Goal: Information Seeking & Learning: Learn about a topic

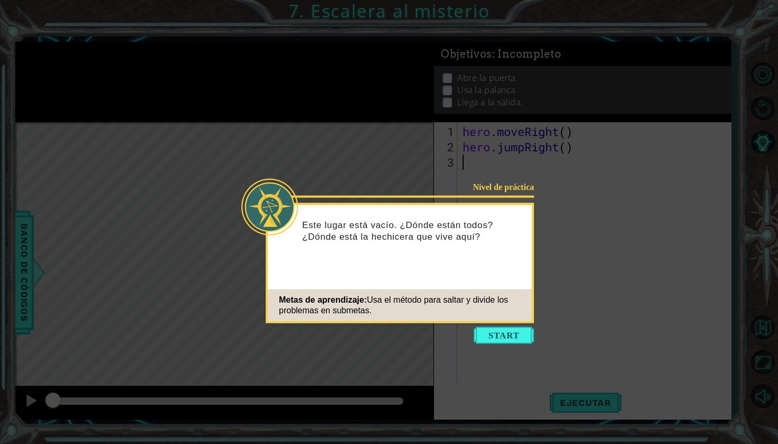
click at [484, 334] on button "Start" at bounding box center [504, 335] width 60 height 17
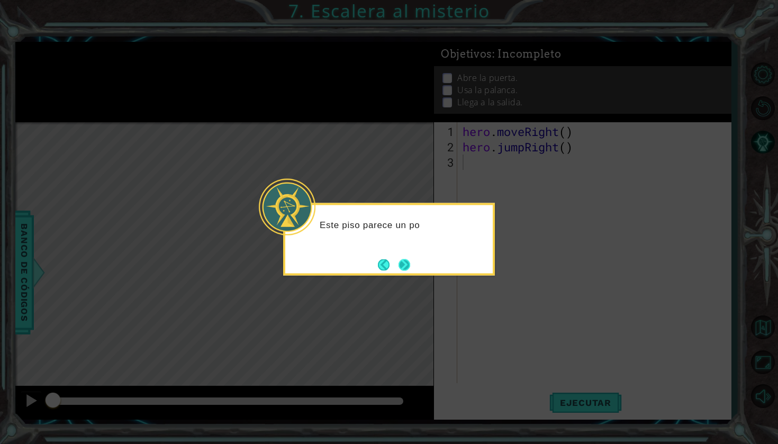
click at [406, 261] on button "Next" at bounding box center [405, 265] width 12 height 12
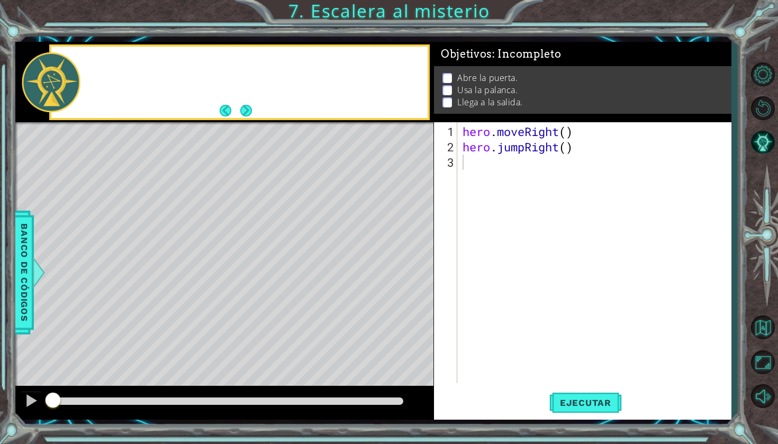
click at [406, 261] on div "Level Map" at bounding box center [259, 278] width 489 height 312
click at [243, 106] on button "Next" at bounding box center [246, 111] width 12 height 12
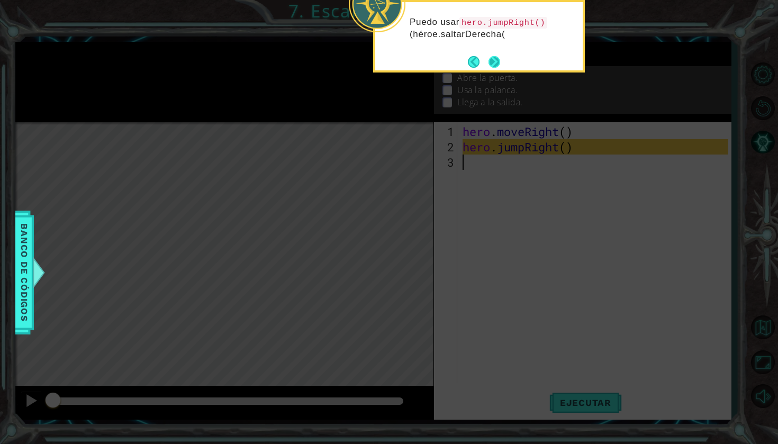
click at [496, 62] on button "Next" at bounding box center [495, 62] width 12 height 12
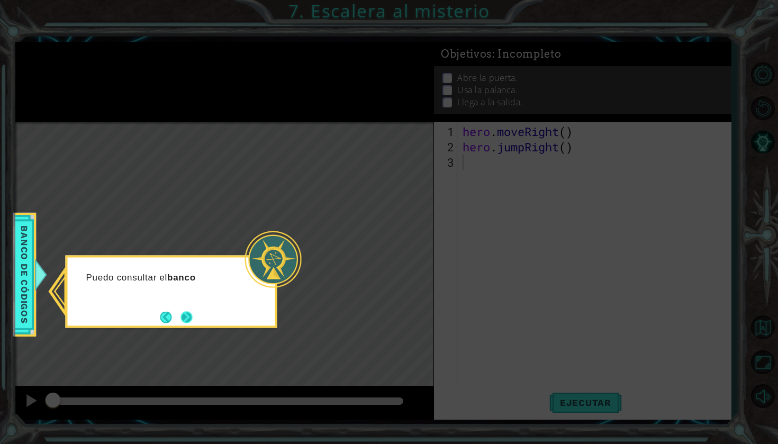
click at [185, 317] on button "Next" at bounding box center [186, 317] width 12 height 12
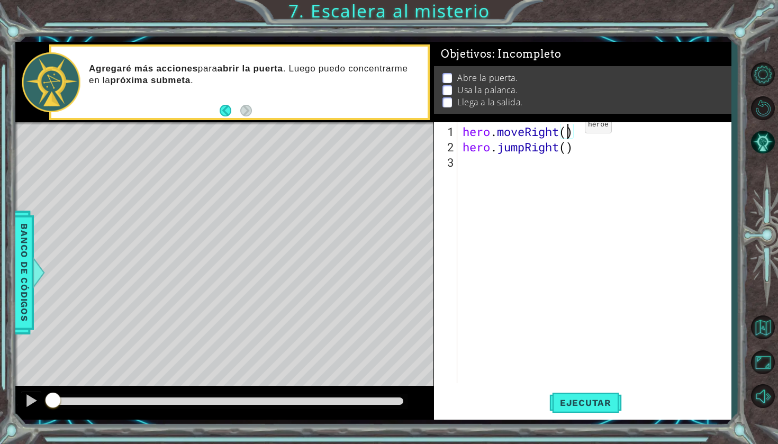
click at [569, 129] on div "hero . moveRight ( ) hero . jumpRight ( )" at bounding box center [596, 270] width 273 height 292
click at [567, 150] on div "hero . moveRight ( 1 ) hero . jumpRight ( )" at bounding box center [596, 270] width 273 height 292
type textarea "hero.jumpRight(1)"
click at [503, 165] on div "hero . moveRight ( 1 ) hero . jumpRight ( 1 )" at bounding box center [596, 270] width 273 height 292
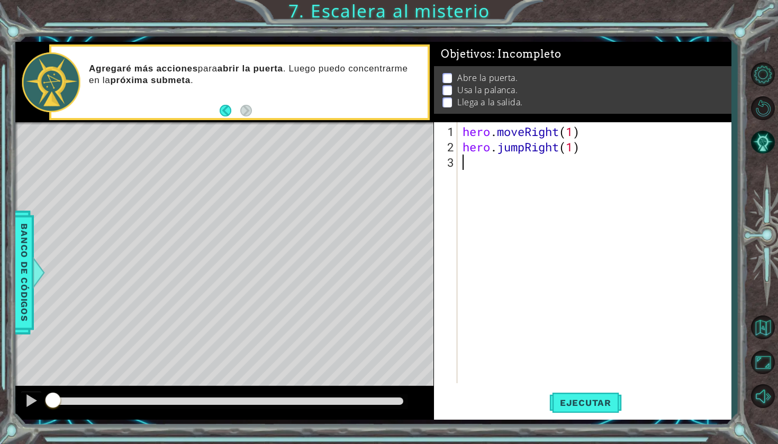
scroll to position [0, 0]
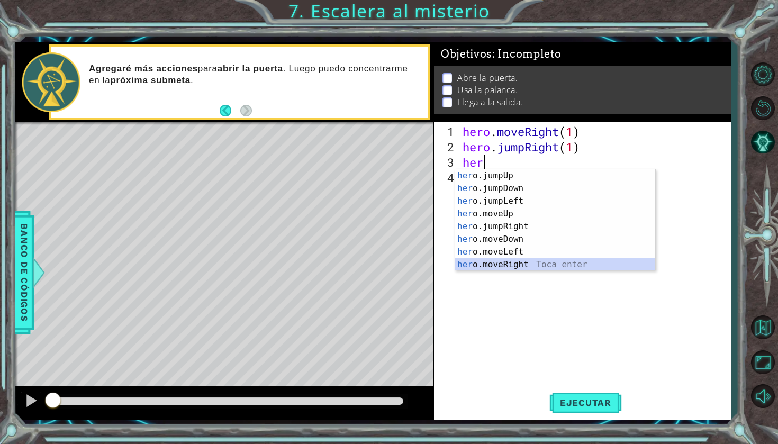
click at [511, 263] on div "her o.jumpUp Toca enter her o.jumpDown Toca enter her o.jumpLeft Toca enter her…" at bounding box center [555, 232] width 200 height 127
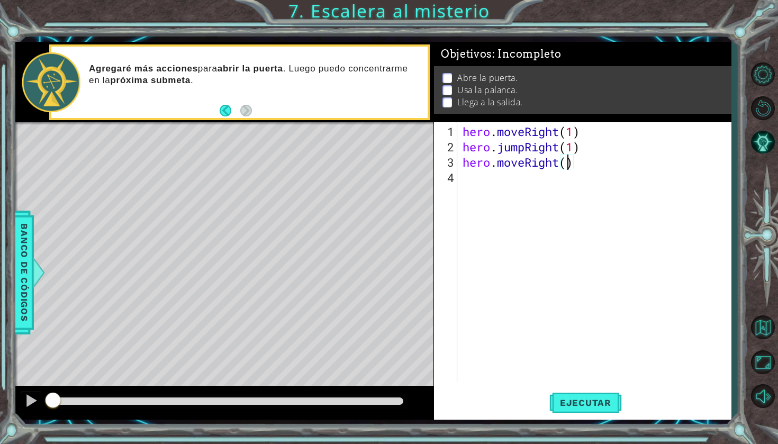
type textarea "hero.moveRight(2)"
click at [499, 185] on div "hero . moveRight ( 1 ) hero . jumpRight ( 1 ) hero . moveRight ( 2 )" at bounding box center [596, 270] width 273 height 292
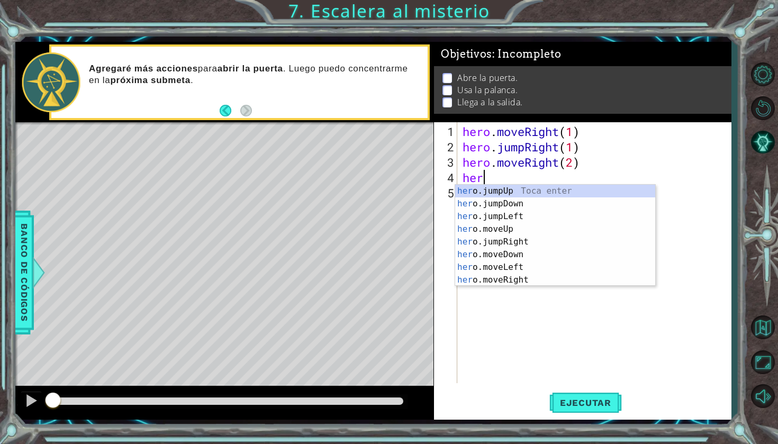
scroll to position [0, 1]
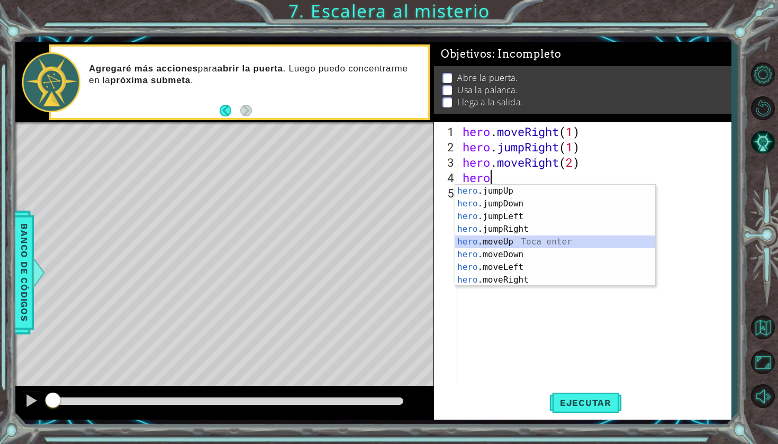
click at [488, 243] on div "hero .jumpUp Toca enter hero .jumpDown Toca enter hero .jumpLeft Toca enter her…" at bounding box center [555, 248] width 200 height 127
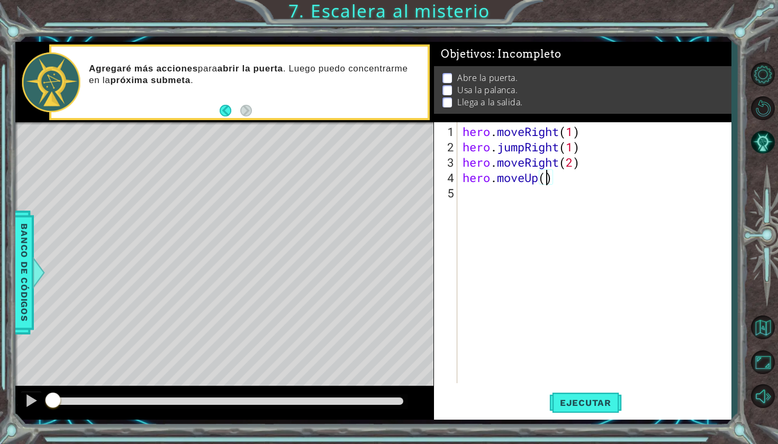
type textarea "hero.moveUp(1)"
click at [488, 213] on div "hero . moveRight ( 1 ) hero . jumpRight ( 1 ) hero . moveRight ( 2 ) hero . mov…" at bounding box center [596, 270] width 273 height 292
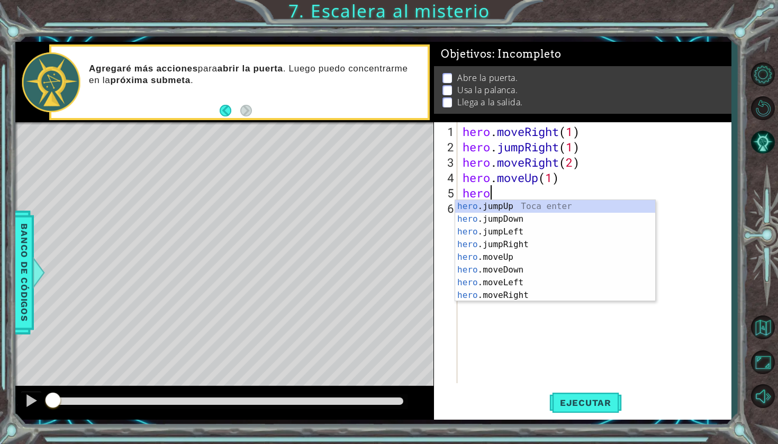
scroll to position [0, 1]
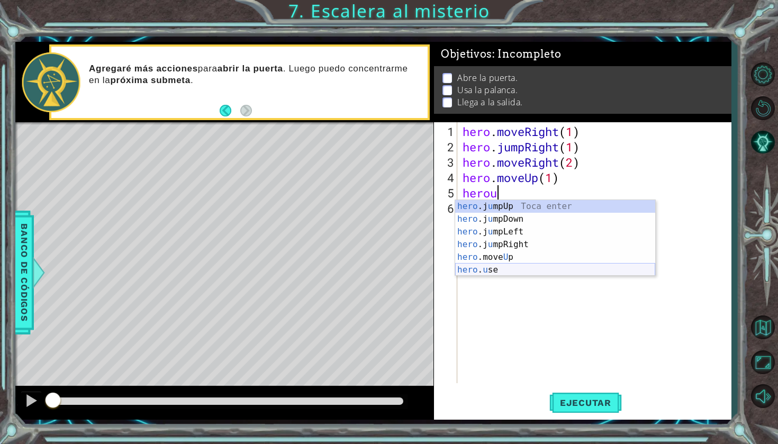
click at [470, 268] on div "hero .j u mpUp Toca enter hero .j u [GEOGRAPHIC_DATA] Toca enter hero .j u mpLe…" at bounding box center [555, 251] width 200 height 102
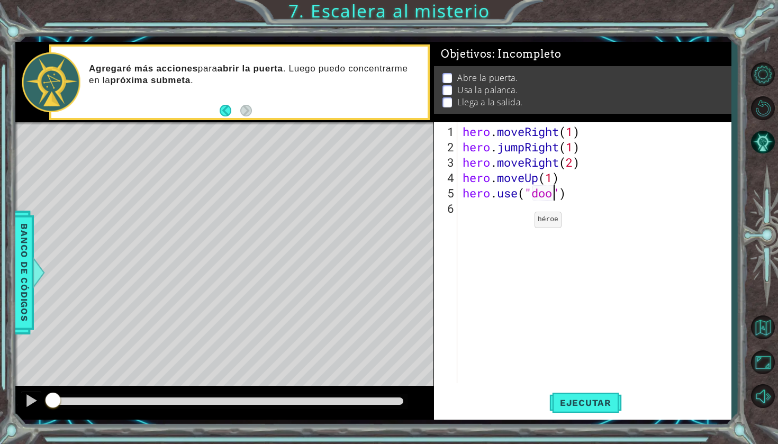
type textarea "hero.use("door")"
click at [496, 223] on div "hero . moveRight ( 1 ) hero . jumpRight ( 1 ) hero . moveRight ( 2 ) hero . mov…" at bounding box center [596, 270] width 273 height 292
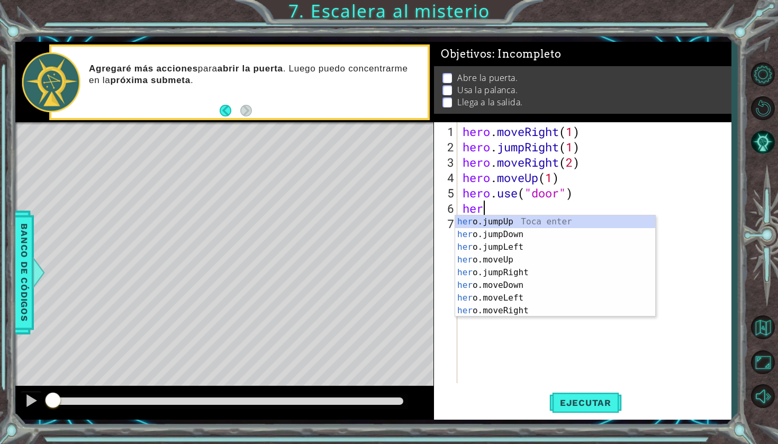
scroll to position [0, 1]
click at [493, 270] on div "hero .jumpUp Toca enter hero .jumpDown Toca enter hero .jumpLeft Toca enter her…" at bounding box center [555, 278] width 200 height 127
type textarea "hero.moveUp(1)"
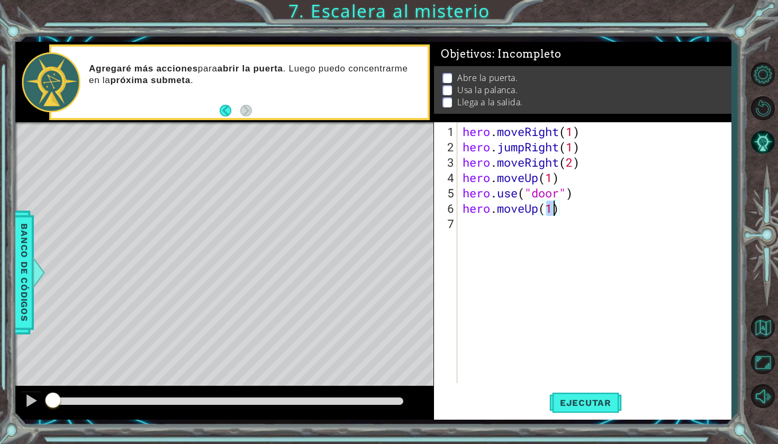
click at [505, 257] on div "hero . moveRight ( 1 ) hero . jumpRight ( 1 ) hero . moveRight ( 2 ) hero . mov…" at bounding box center [596, 270] width 273 height 292
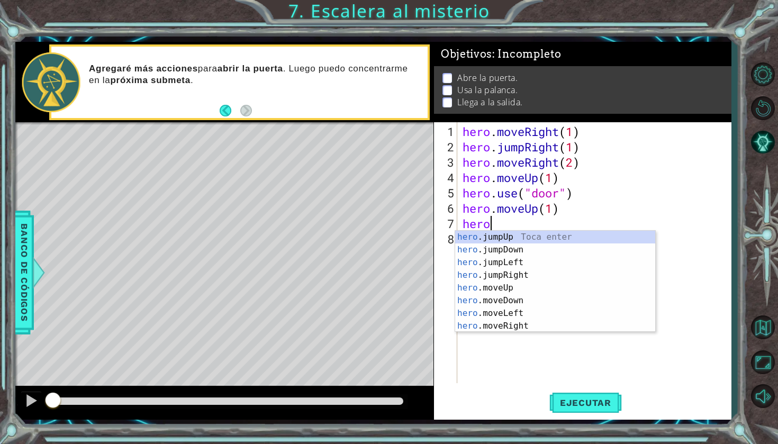
scroll to position [0, 1]
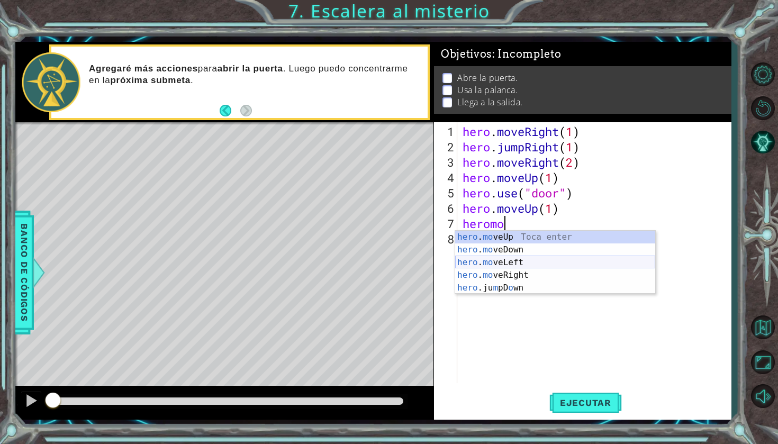
click at [518, 266] on div "hero . mo veUp Toca enter hero . mo veDown Toca enter hero . mo veLeft Toca ent…" at bounding box center [555, 275] width 200 height 89
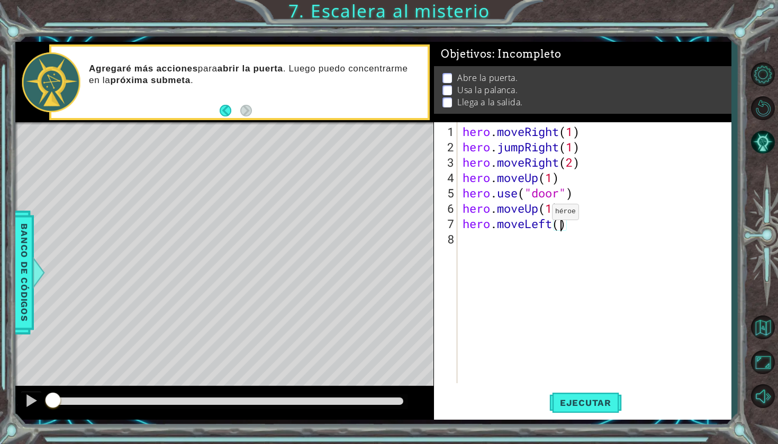
type textarea "hero.moveLeft(2)"
click at [509, 247] on div "hero . moveRight ( 1 ) hero . jumpRight ( 1 ) hero . moveRight ( 2 ) hero . mov…" at bounding box center [596, 270] width 273 height 292
type textarea "hero.use("lever")"
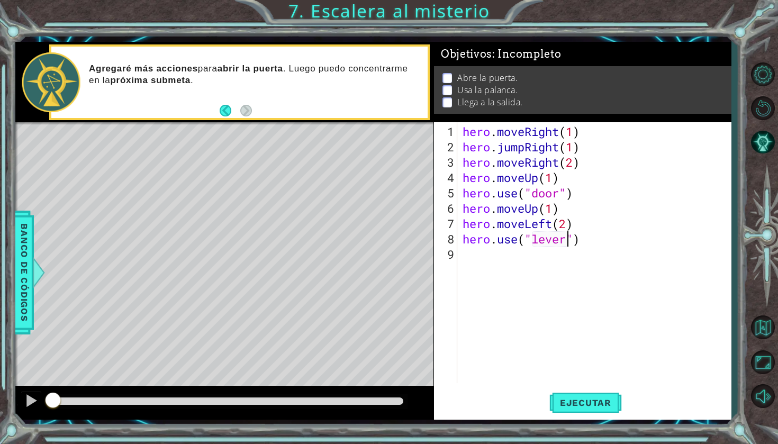
click at [480, 257] on div "hero . moveRight ( 1 ) hero . jumpRight ( 1 ) hero . moveRight ( 2 ) hero . mov…" at bounding box center [596, 270] width 273 height 292
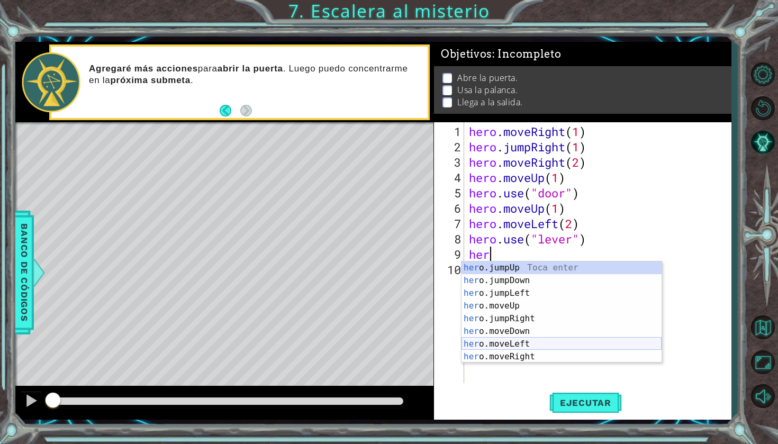
click at [502, 345] on div "her o.jumpUp Toca enter her o.jumpDown Toca enter her o.jumpLeft Toca enter her…" at bounding box center [562, 324] width 200 height 127
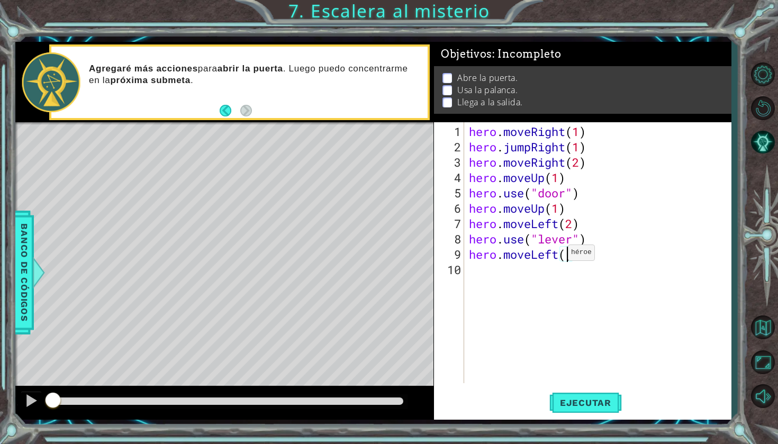
type textarea "hero.moveLeft(2)"
click at [536, 266] on div "hero . moveRight ( 1 ) hero . jumpRight ( 1 ) hero . moveRight ( 2 ) hero . mov…" at bounding box center [600, 270] width 267 height 292
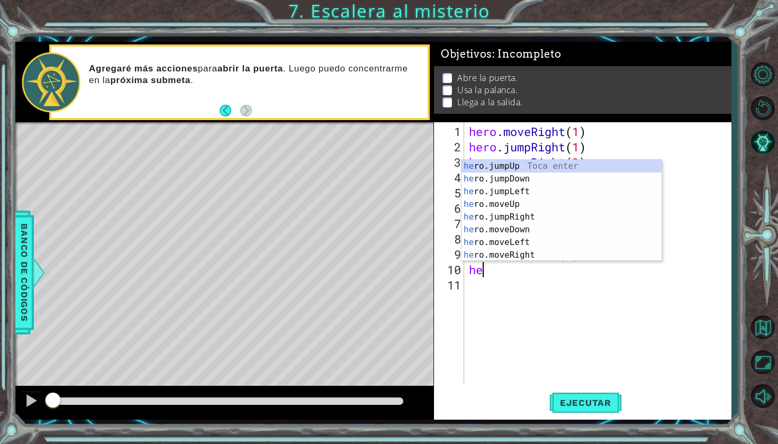
type textarea "her"
click at [534, 167] on div "her o.jumpUp Toca enter her o.jumpDown Toca enter her o.jumpLeft Toca enter her…" at bounding box center [562, 223] width 200 height 127
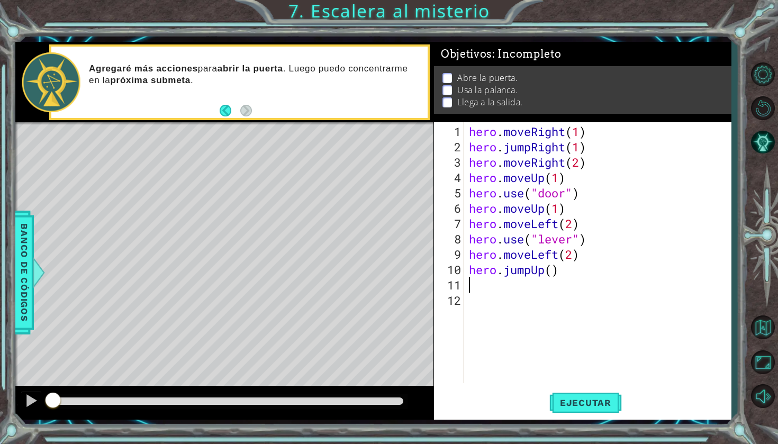
click at [553, 276] on div "hero . moveRight ( 1 ) hero . jumpRight ( 1 ) hero . moveRight ( 2 ) hero . mov…" at bounding box center [600, 270] width 267 height 292
click at [554, 271] on div "hero . moveRight ( 1 ) hero . jumpRight ( 1 ) hero . moveRight ( 2 ) hero . mov…" at bounding box center [600, 270] width 267 height 292
type textarea "hero.jumpUp(1)"
click at [525, 290] on div "hero . moveRight ( 1 ) hero . jumpRight ( 1 ) hero . moveRight ( 2 ) hero . mov…" at bounding box center [600, 270] width 267 height 292
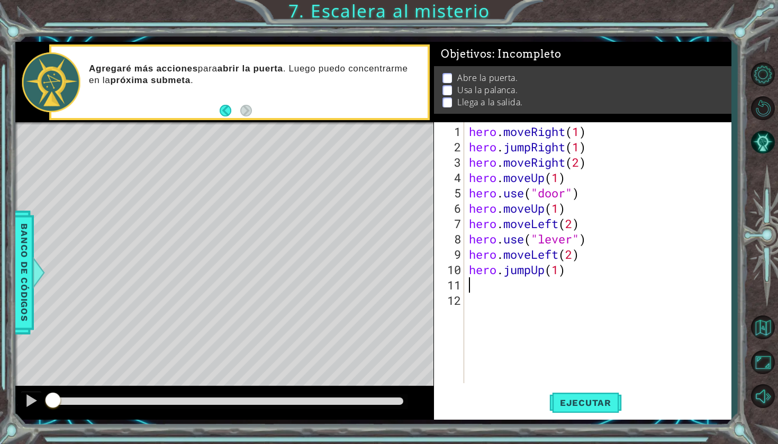
scroll to position [0, 0]
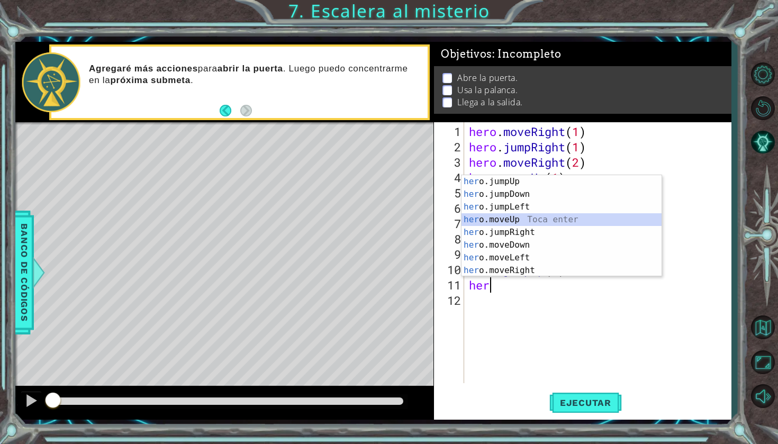
click at [531, 220] on div "her o.jumpUp Toca enter her o.jumpDown Toca enter her o.jumpLeft Toca enter her…" at bounding box center [562, 238] width 200 height 127
type textarea "hero.moveUp(1)"
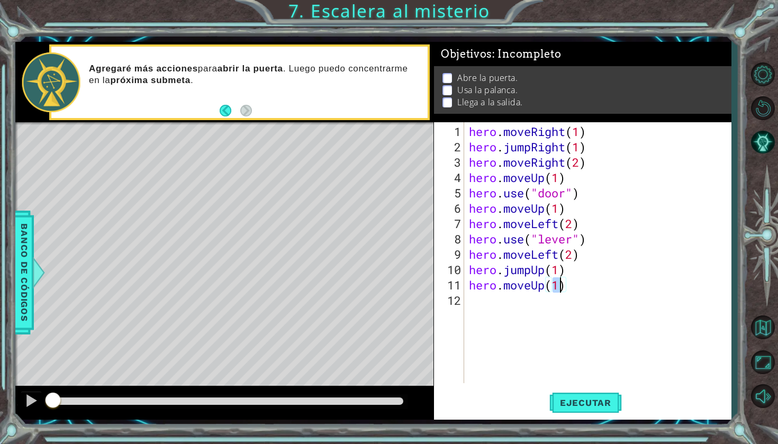
click at [504, 321] on div "hero . moveRight ( 1 ) hero . jumpRight ( 1 ) hero . moveRight ( 2 ) hero . mov…" at bounding box center [600, 270] width 267 height 292
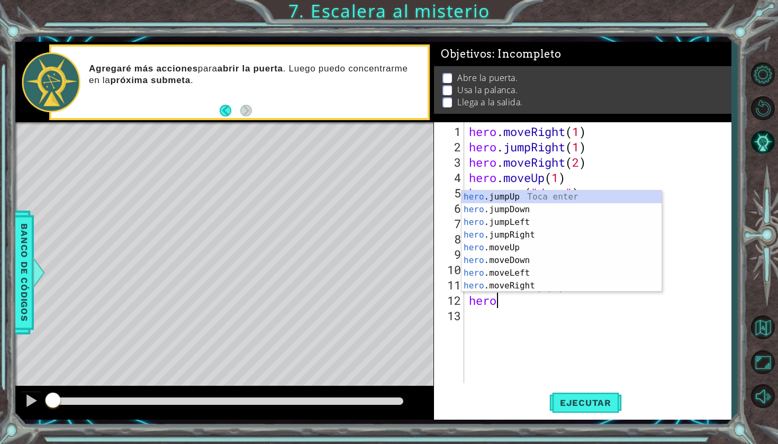
scroll to position [0, 1]
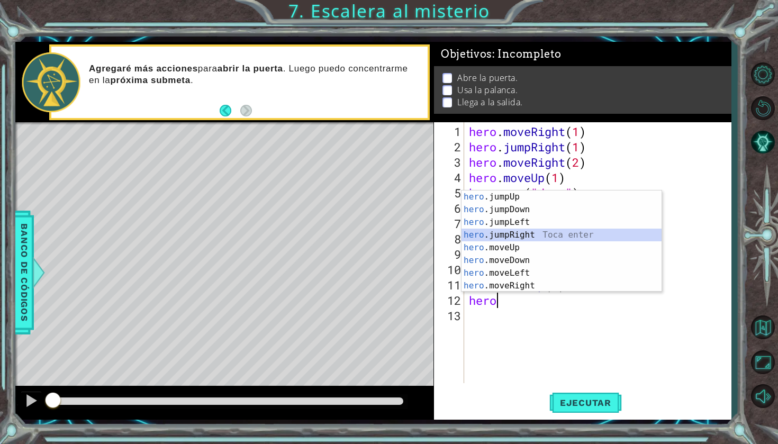
drag, startPoint x: 528, startPoint y: 234, endPoint x: 512, endPoint y: 327, distance: 93.5
click at [512, 327] on body "1 ההההההההההההההההההההההההההההההההההההההההההההההההההההההההההההההההההההההההההההה…" at bounding box center [389, 222] width 778 height 444
click at [528, 287] on div "hero .jumpUp Toca enter hero .jumpDown Toca enter hero .jumpLeft Toca enter her…" at bounding box center [562, 254] width 200 height 127
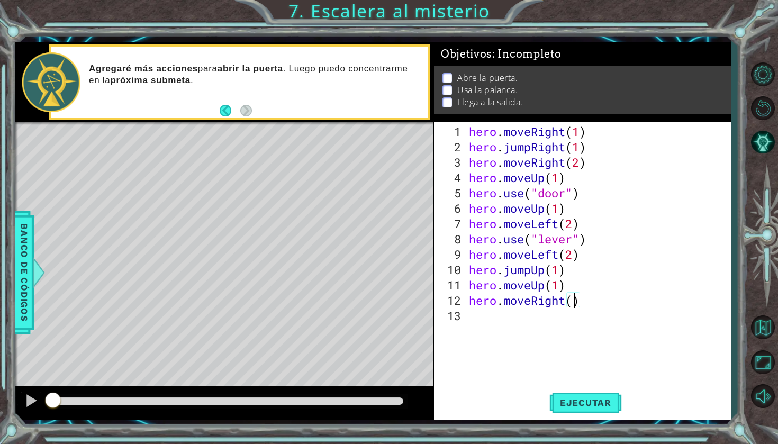
scroll to position [0, 5]
click at [595, 410] on button "Ejecutar" at bounding box center [585, 403] width 73 height 30
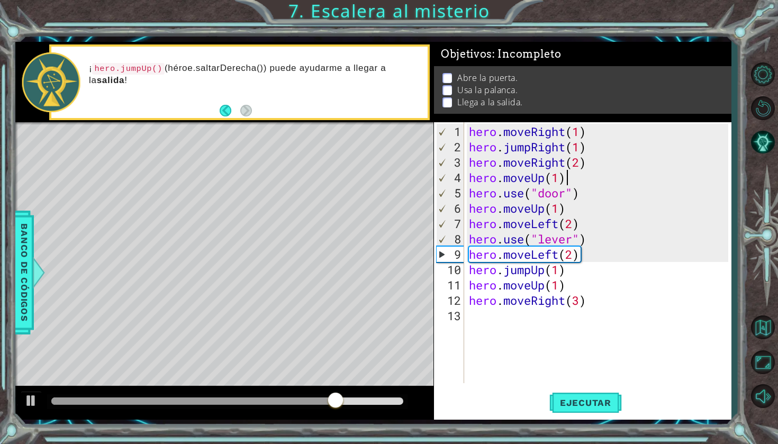
click at [571, 180] on div "hero . moveRight ( 1 ) hero . jumpRight ( 1 ) hero . moveRight ( 2 ) hero . mov…" at bounding box center [600, 270] width 267 height 292
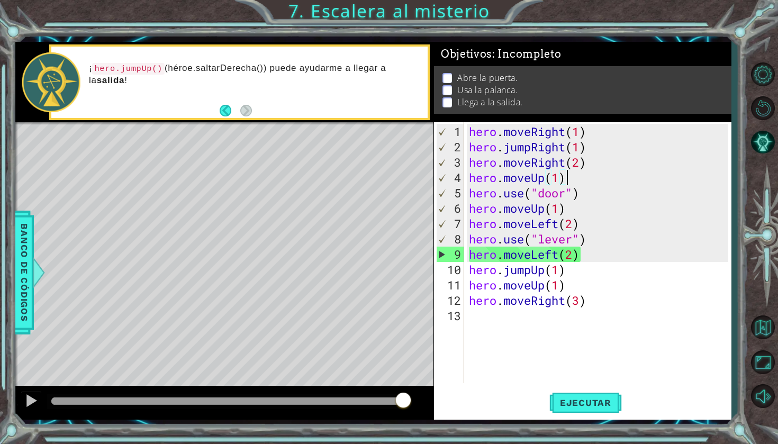
click at [595, 161] on div "hero . moveRight ( 1 ) hero . jumpRight ( 1 ) hero . moveRight ( 2 ) hero . mov…" at bounding box center [600, 270] width 267 height 292
type textarea "hero.moveRight(2)"
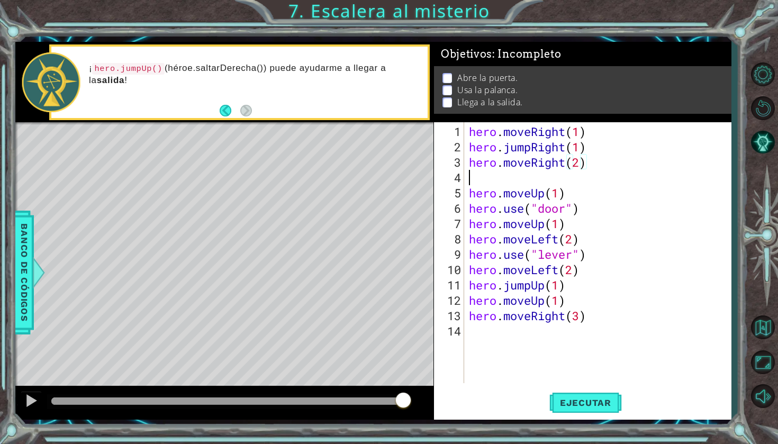
scroll to position [0, 0]
type textarea "hero.moveRight(2)"
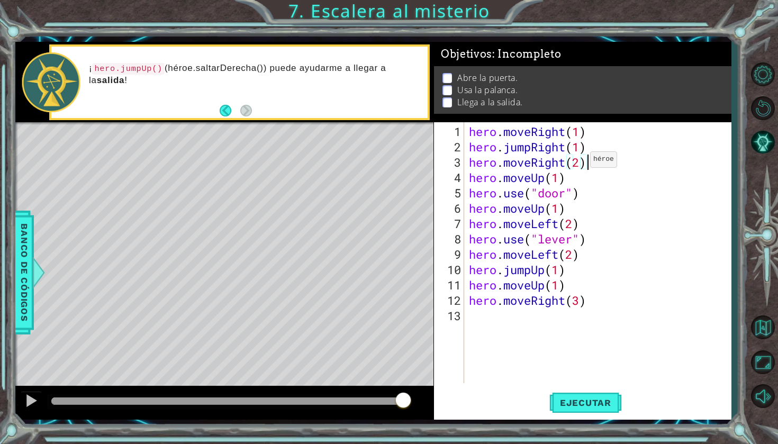
click at [581, 164] on div "hero . moveRight ( 1 ) hero . jumpRight ( 1 ) hero . moveRight ( 2 ) hero . mov…" at bounding box center [600, 270] width 267 height 292
type textarea "hero.moveRight(1"
click at [580, 164] on div "hero . moveRight ( 1 ) hero . jumpRight ( 1 ) hero . moveRight ( 1 ) hero . mov…" at bounding box center [600, 270] width 267 height 292
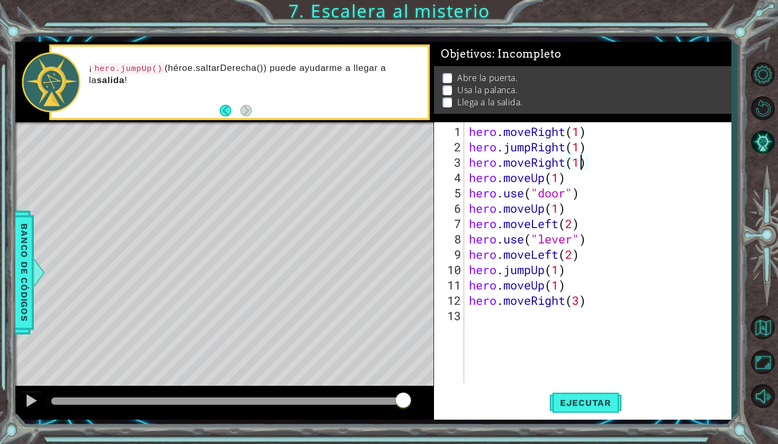
click at [579, 188] on div "hero . moveRight ( 1 ) hero . jumpRight ( 1 ) hero . moveRight ( 1 ) hero . mov…" at bounding box center [600, 270] width 267 height 292
click at [560, 178] on div "hero . moveRight ( 1 ) hero . jumpRight ( 1 ) hero . moveRight ( 1 ) hero . mov…" at bounding box center [600, 270] width 267 height 292
click at [562, 402] on span "Ejecutar" at bounding box center [585, 402] width 73 height 11
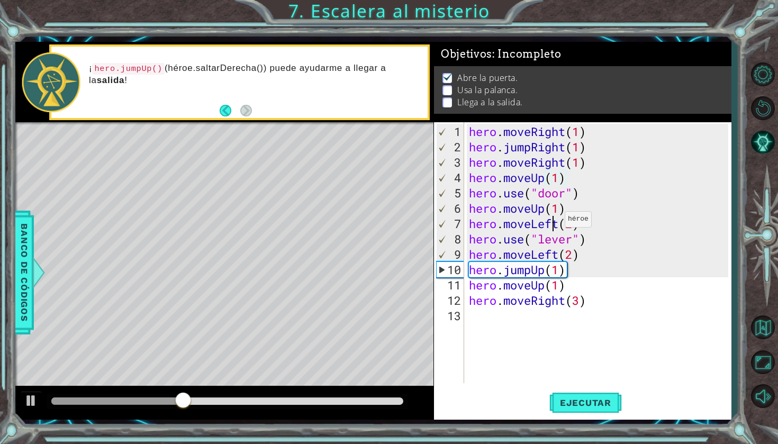
click at [555, 223] on div "hero . moveRight ( 1 ) hero . jumpRight ( 1 ) hero . moveRight ( 1 ) hero . mov…" at bounding box center [600, 270] width 267 height 292
click at [558, 224] on div "hero . moveRight ( 1 ) hero . jumpRight ( 1 ) hero . moveRight ( 1 ) hero . mov…" at bounding box center [600, 270] width 267 height 292
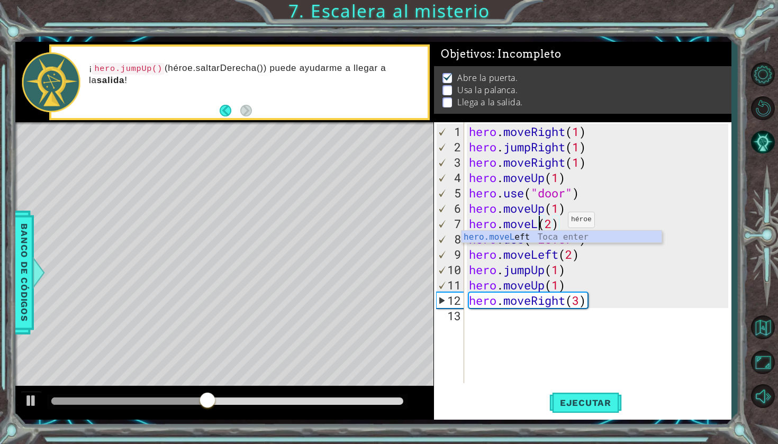
scroll to position [0, 3]
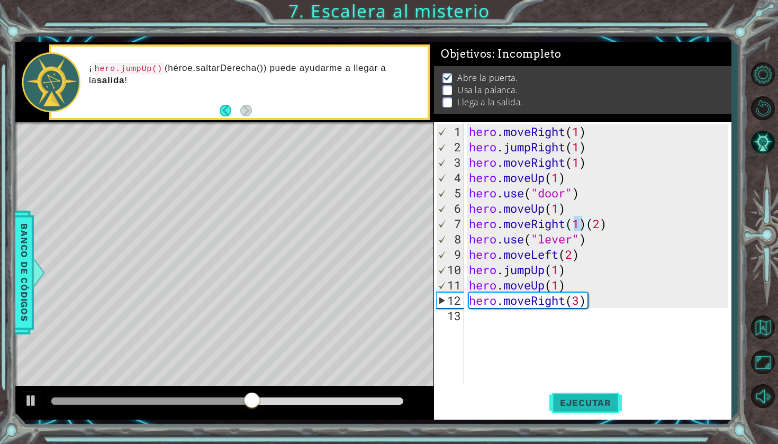
click at [582, 397] on span "Ejecutar" at bounding box center [585, 402] width 73 height 11
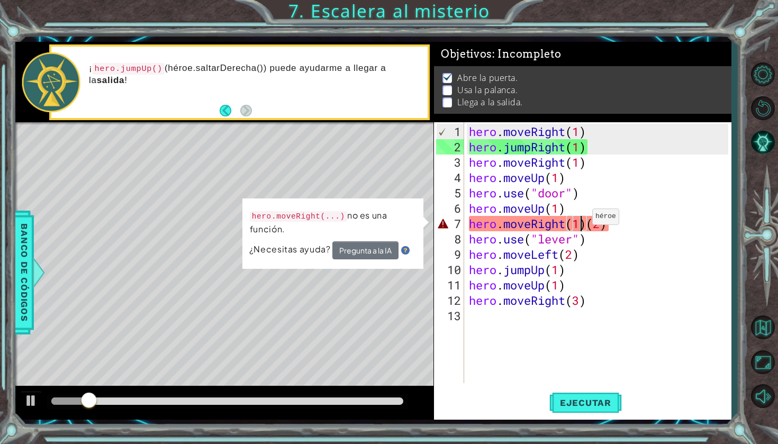
click at [583, 221] on div "hero . moveRight ( 1 ) hero . jumpRight ( 1 ) hero . moveRight ( 1 ) hero . mov…" at bounding box center [600, 270] width 267 height 292
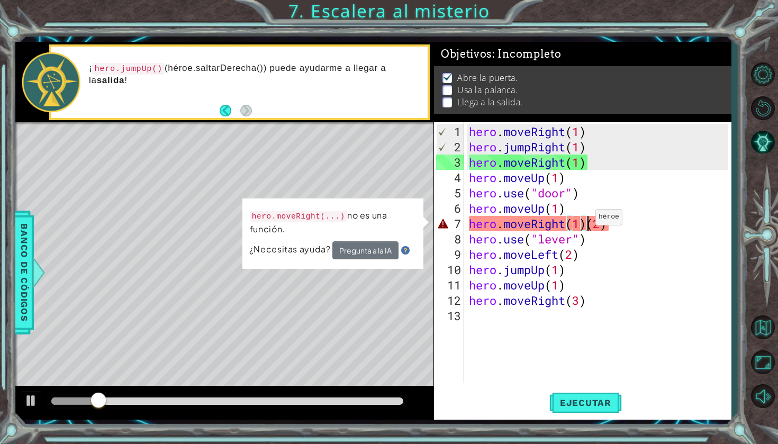
click at [586, 221] on div "hero . moveRight ( 1 ) hero . jumpRight ( 1 ) hero . moveRight ( 1 ) hero . mov…" at bounding box center [600, 270] width 267 height 292
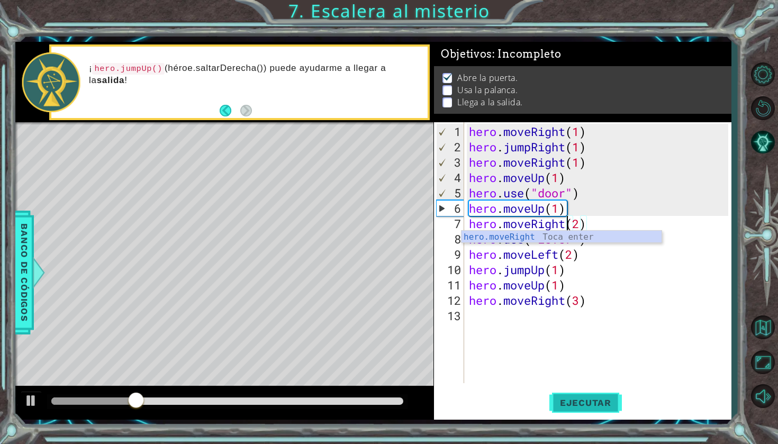
click at [577, 405] on span "Ejecutar" at bounding box center [585, 402] width 73 height 11
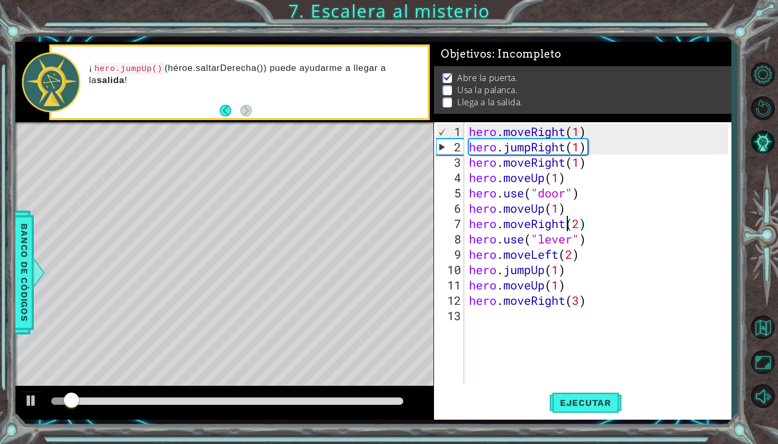
click at [600, 212] on div "hero . moveRight ( 1 ) hero . jumpRight ( 1 ) hero . moveRight ( 1 ) hero . mov…" at bounding box center [600, 270] width 267 height 292
click at [601, 221] on div "hero . moveRight ( 1 ) hero . jumpRight ( 1 ) hero . moveRight ( 1 ) hero . mov…" at bounding box center [600, 270] width 267 height 292
type textarea "hero.moveRight(2)"
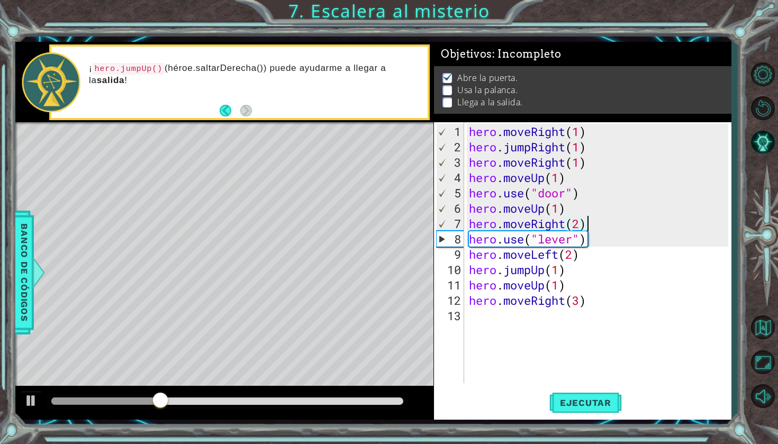
scroll to position [0, 0]
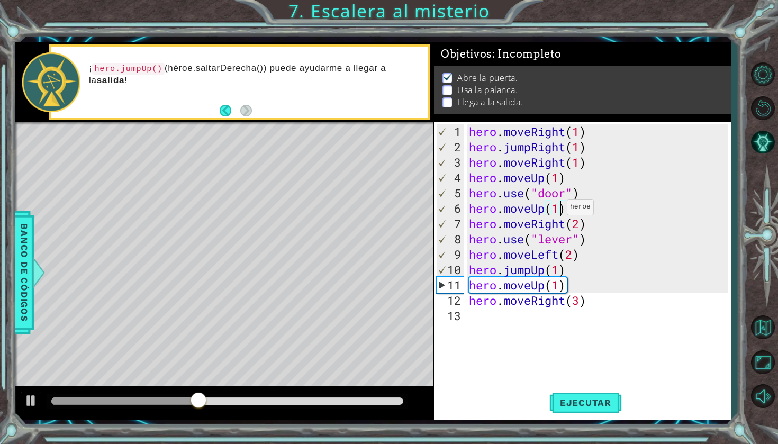
click at [557, 211] on div "hero . moveRight ( 1 ) hero . jumpRight ( 1 ) hero . moveRight ( 1 ) hero . mov…" at bounding box center [600, 270] width 267 height 292
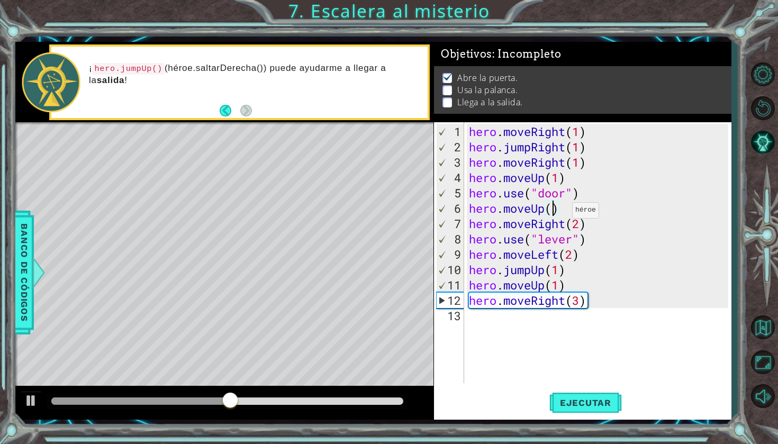
scroll to position [0, 4]
click at [595, 225] on div "hero . moveRight ( 1 ) hero . jumpRight ( 1 ) hero . moveRight ( 1 ) hero . mov…" at bounding box center [600, 270] width 267 height 292
click at [578, 403] on span "Ejecutar" at bounding box center [585, 402] width 73 height 11
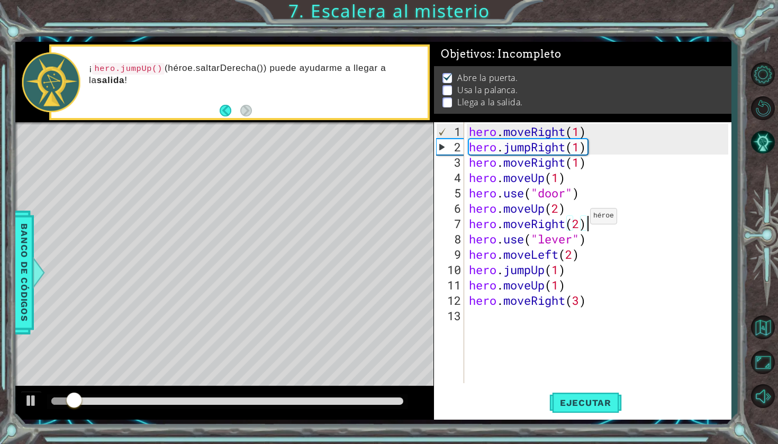
click at [581, 220] on div "hero . moveRight ( 1 ) hero . jumpRight ( 1 ) hero . moveRight ( 1 ) hero . mov…" at bounding box center [600, 270] width 267 height 292
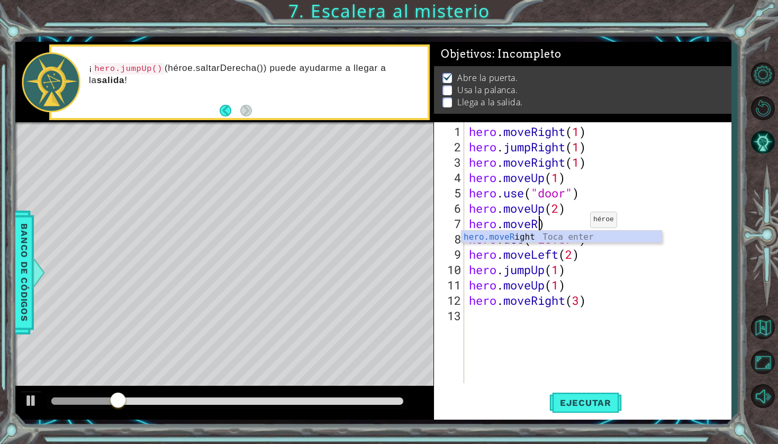
scroll to position [0, 3]
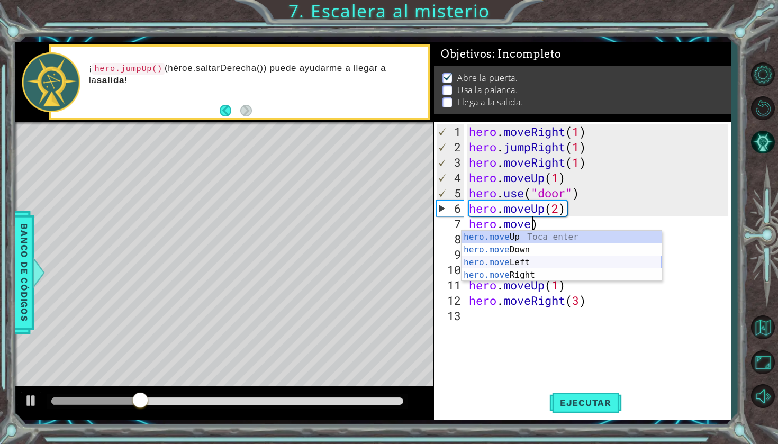
click at [557, 260] on div "hero.move Up Toca enter hero.move Down Toca enter hero.move Left Toca enter her…" at bounding box center [562, 269] width 200 height 76
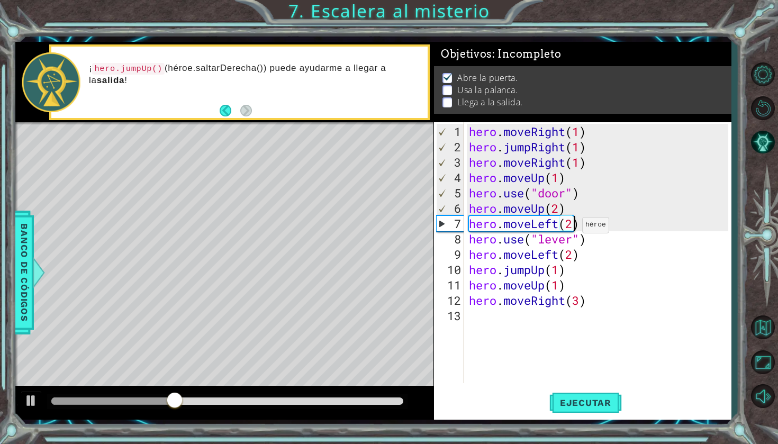
scroll to position [0, 5]
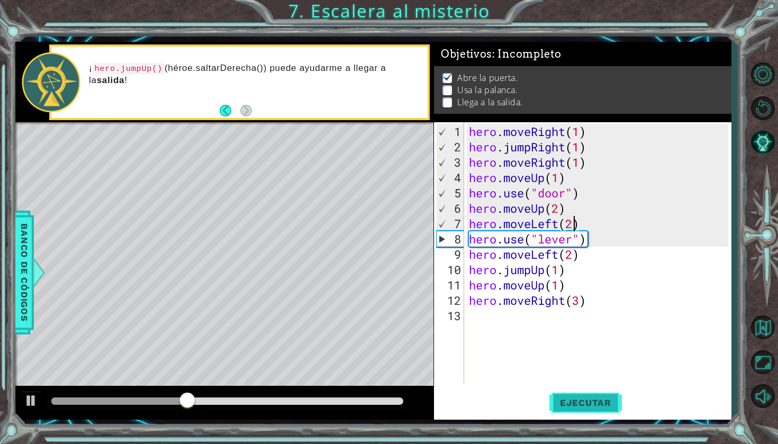
click at [565, 406] on span "Ejecutar" at bounding box center [585, 402] width 73 height 11
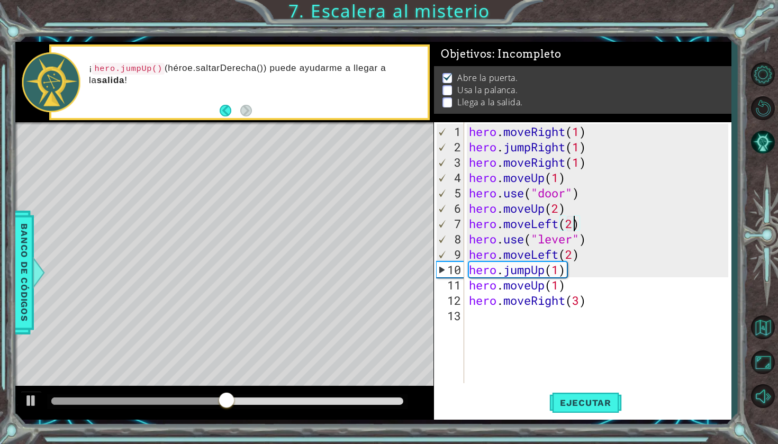
scroll to position [0, 4]
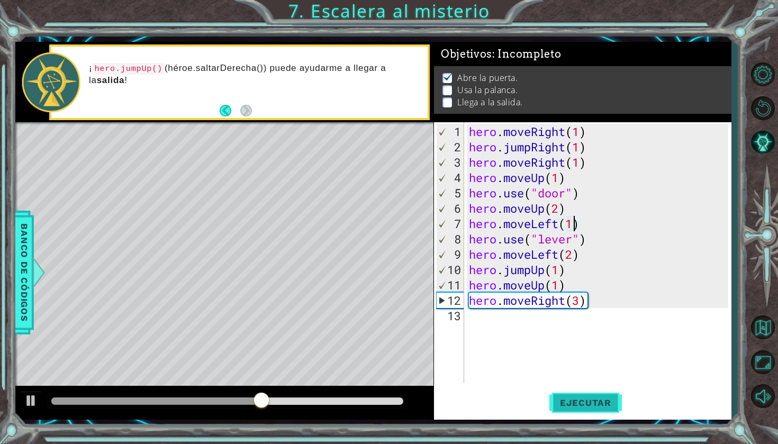
type textarea "hero.moveLeft(1)"
click at [566, 398] on span "Ejecutar" at bounding box center [585, 402] width 73 height 11
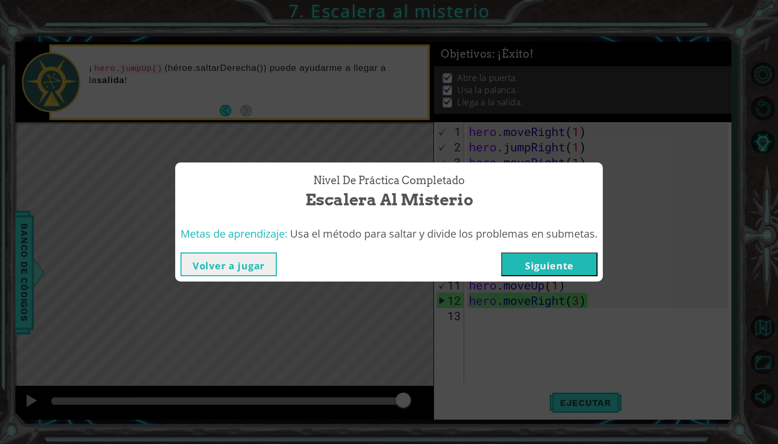
click at [588, 264] on button "Siguiente" at bounding box center [549, 264] width 96 height 24
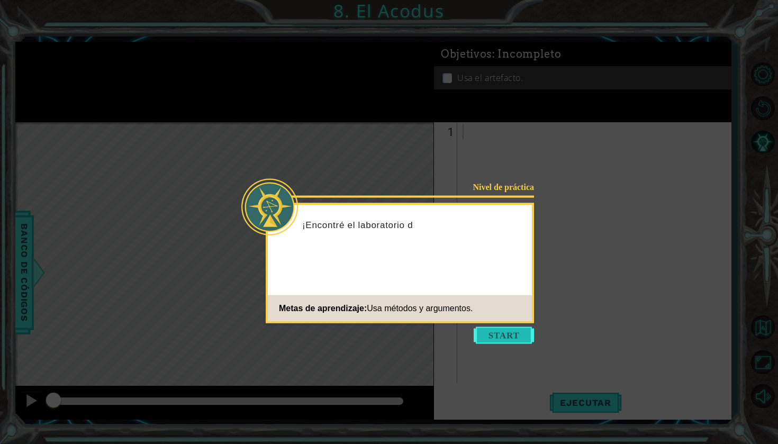
click at [529, 337] on button "Start" at bounding box center [504, 335] width 60 height 17
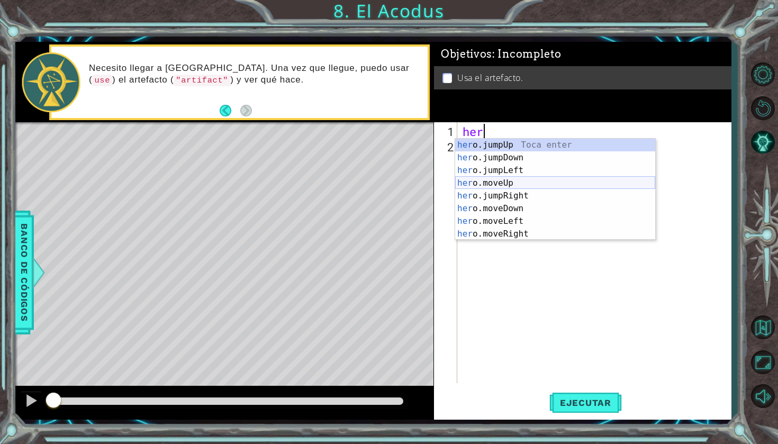
click at [512, 185] on div "her o.jumpUp Toca enter her o.jumpDown Toca enter her o.jumpLeft Toca enter her…" at bounding box center [555, 202] width 200 height 127
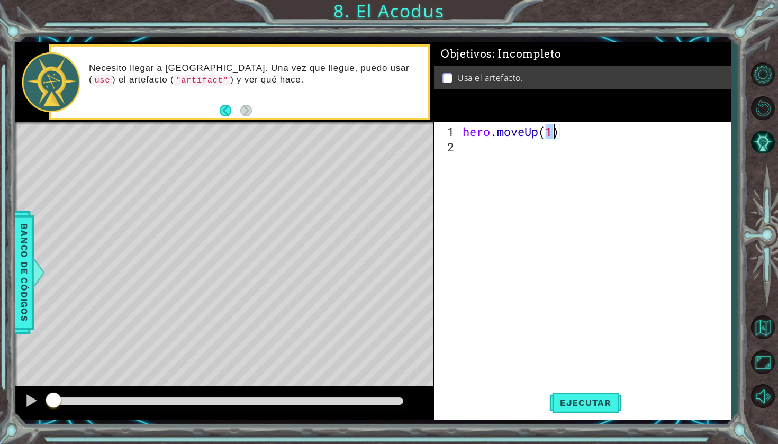
type textarea "hero.moveUp(2)"
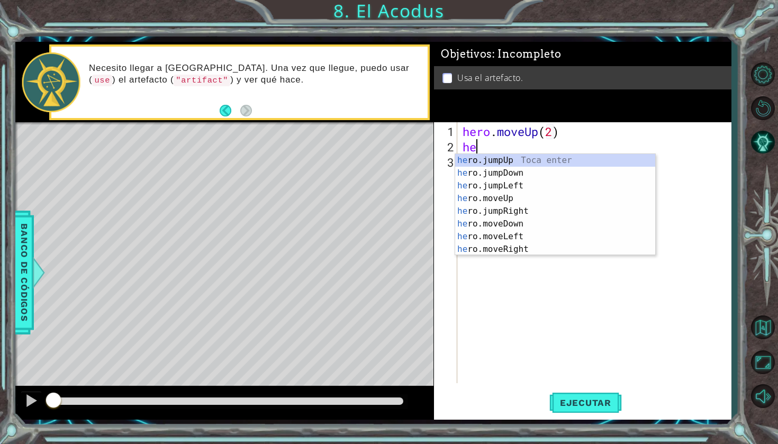
type textarea "her"
click at [508, 187] on div "her o.jumpUp Toca enter her o.jumpDown Toca enter her o.jumpLeft Toca enter her…" at bounding box center [555, 217] width 200 height 127
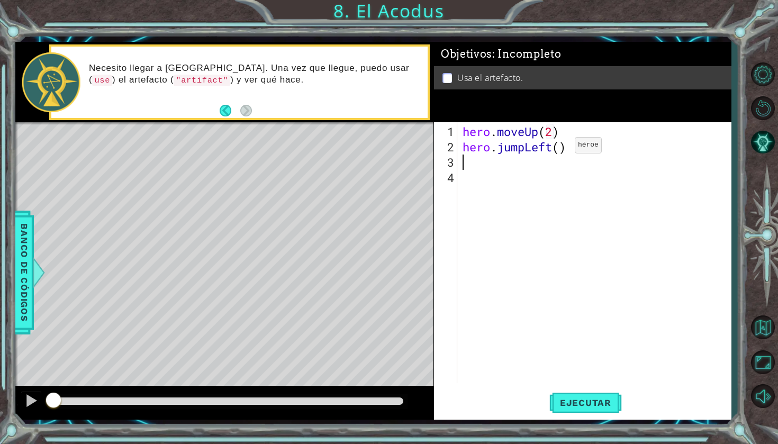
click at [561, 149] on div "hero . moveUp ( 2 ) hero . jumpLeft ( )" at bounding box center [596, 270] width 273 height 292
type textarea "hero.jumpLeft(2)"
click at [507, 174] on div "hero . moveUp ( 2 ) hero . jumpLeft ( 2 )" at bounding box center [596, 270] width 273 height 292
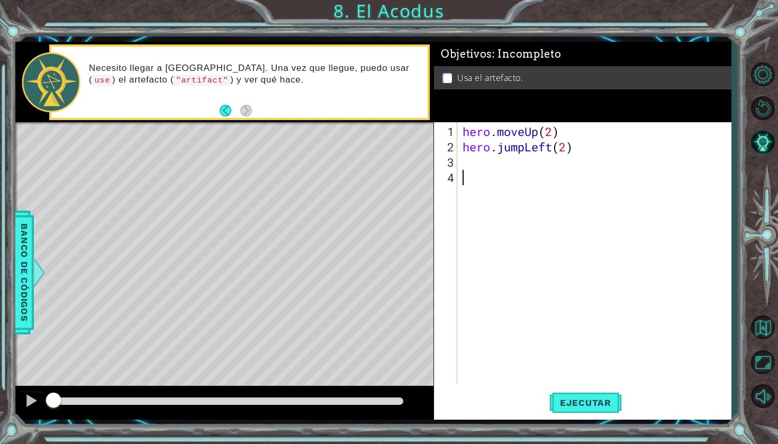
click at [501, 165] on div "hero . moveUp ( 2 ) hero . jumpLeft ( 2 )" at bounding box center [596, 270] width 273 height 292
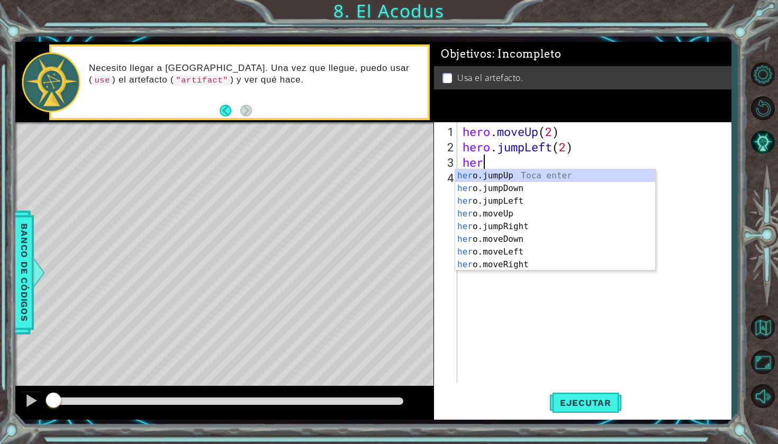
scroll to position [0, 1]
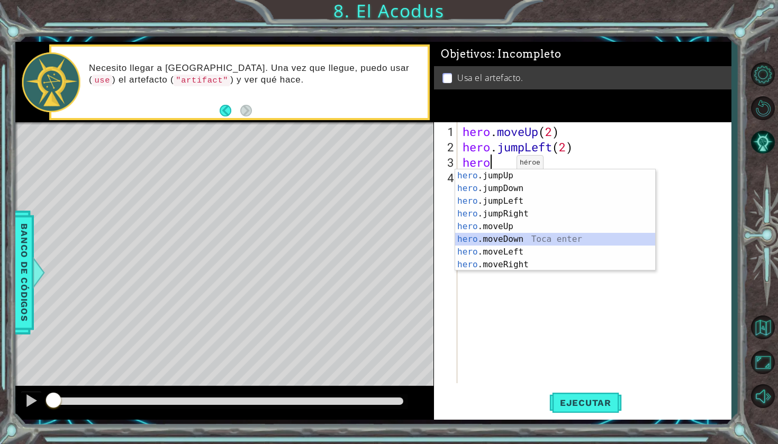
click at [500, 238] on div "hero .jumpUp Toca enter hero .jumpDown Toca enter hero .jumpLeft Toca enter her…" at bounding box center [555, 232] width 200 height 127
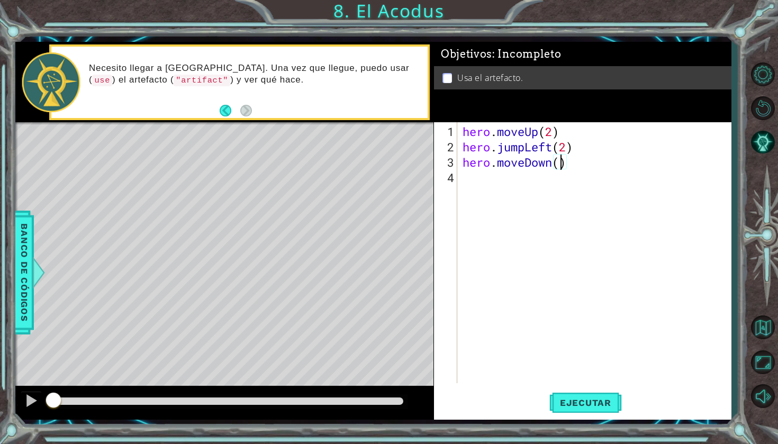
type textarea "hero.moveDown(3)"
click at [487, 185] on div "hero . moveUp ( 2 ) hero . jumpLeft ( 2 ) hero . moveDown ( 3 )" at bounding box center [596, 270] width 273 height 292
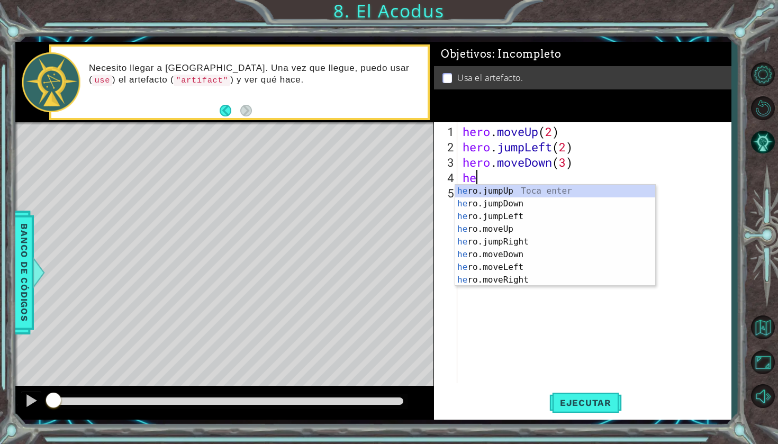
type textarea "her"
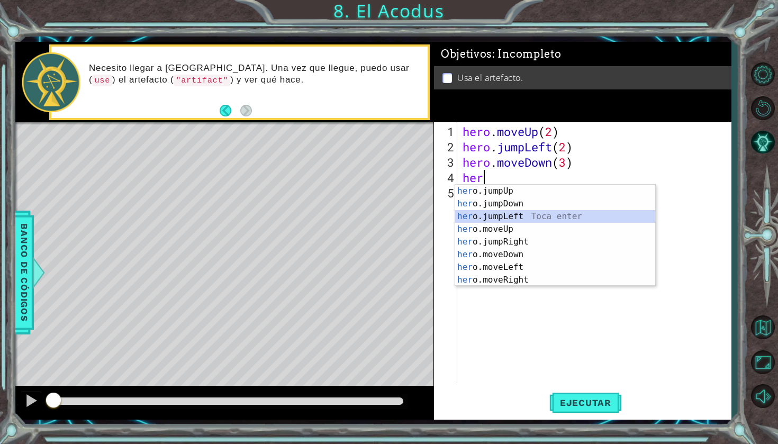
click at [501, 211] on div "her o.jumpUp Toca enter her o.jumpDown Toca enter her o.jumpLeft Toca enter her…" at bounding box center [555, 248] width 200 height 127
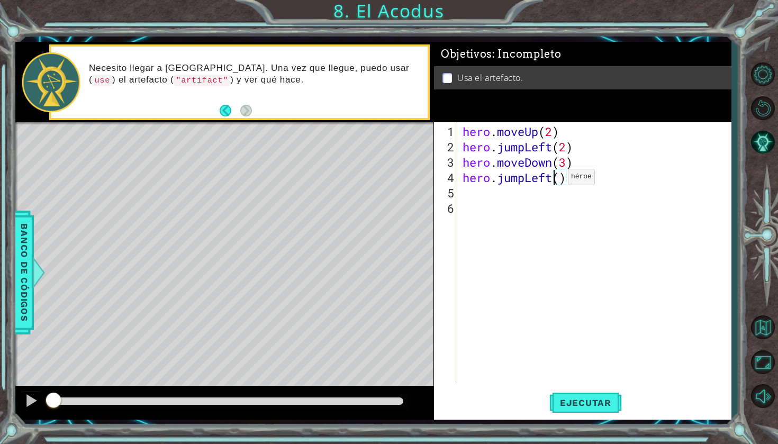
click at [552, 181] on div "hero . moveUp ( 2 ) hero . jumpLeft ( 2 ) hero . moveDown ( 3 ) hero . jumpLeft…" at bounding box center [596, 270] width 273 height 292
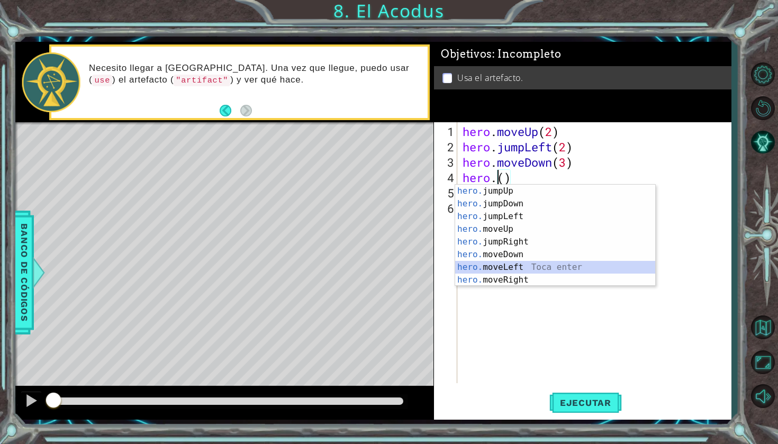
click at [520, 266] on div "hero. jumpUp Toca enter hero. jumpDown Toca enter hero. jumpLeft Toca enter her…" at bounding box center [555, 248] width 200 height 127
type textarea "hero.moveLeft(1)"
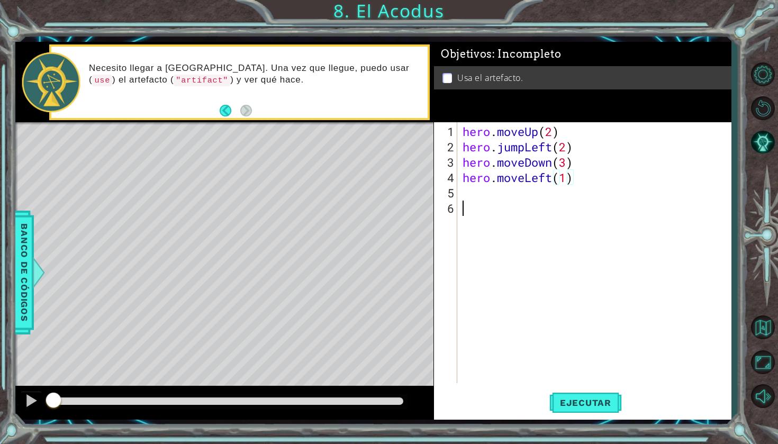
click at [564, 217] on div "hero . moveUp ( 2 ) hero . jumpLeft ( 2 ) hero . moveDown ( 3 ) hero . moveLeft…" at bounding box center [596, 270] width 273 height 292
click at [513, 199] on div "hero . moveUp ( 2 ) hero . jumpLeft ( 2 ) hero . moveDown ( 3 ) hero . moveLeft…" at bounding box center [596, 270] width 273 height 292
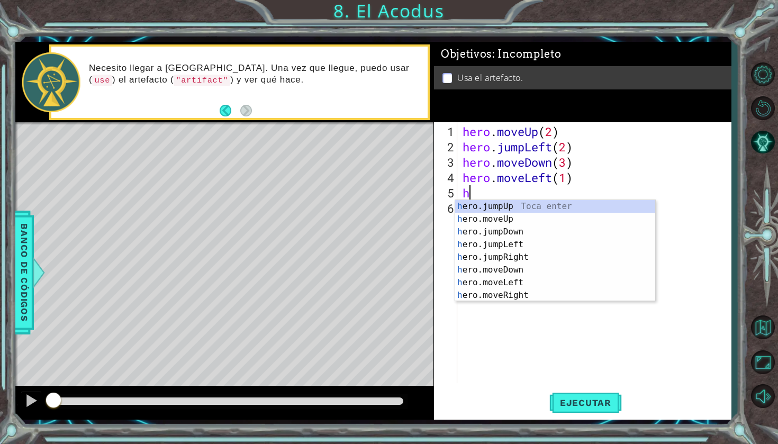
type textarea "her"
click at [498, 236] on div "her o.jumpUp Toca enter her o.jumpDown Toca enter her o.jumpLeft Toca enter her…" at bounding box center [555, 263] width 200 height 127
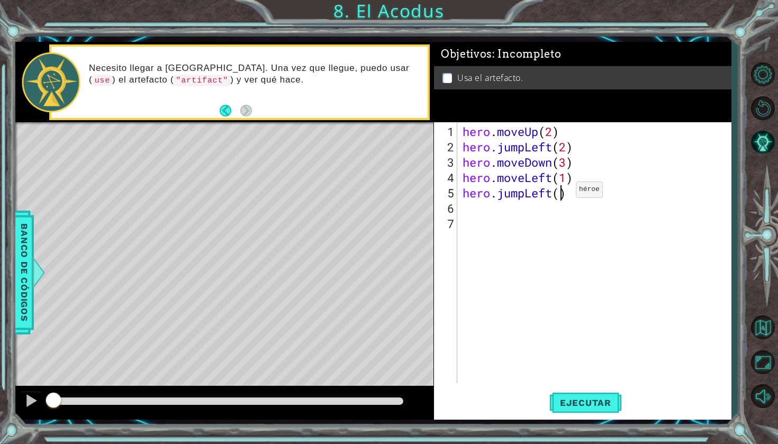
click at [560, 194] on div "hero . moveUp ( 2 ) hero . jumpLeft ( 2 ) hero . moveDown ( 3 ) hero . moveLeft…" at bounding box center [596, 270] width 273 height 292
type textarea "hero.jumpLeft(1)"
click at [504, 213] on div "hero . moveUp ( 2 ) hero . jumpLeft ( 2 ) hero . moveDown ( 3 ) hero . moveLeft…" at bounding box center [596, 270] width 273 height 292
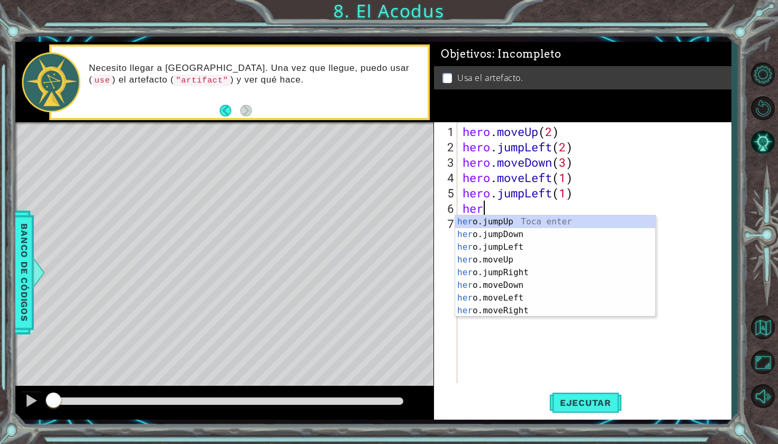
scroll to position [0, 1]
click at [512, 275] on div "hero .jumpUp Toca enter hero .jumpDown Toca enter hero .jumpLeft Toca enter her…" at bounding box center [555, 278] width 200 height 127
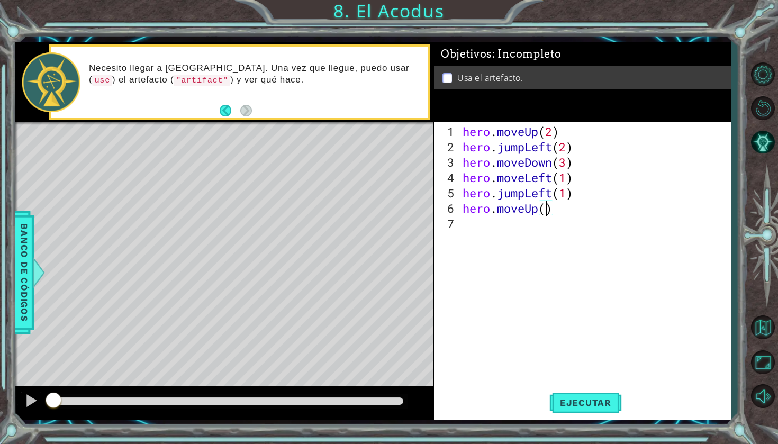
type textarea "hero.moveUp(3)"
click at [533, 227] on div "hero . moveUp ( 2 ) hero . jumpLeft ( 2 ) hero . moveDown ( 3 ) hero . moveLeft…" at bounding box center [596, 270] width 273 height 292
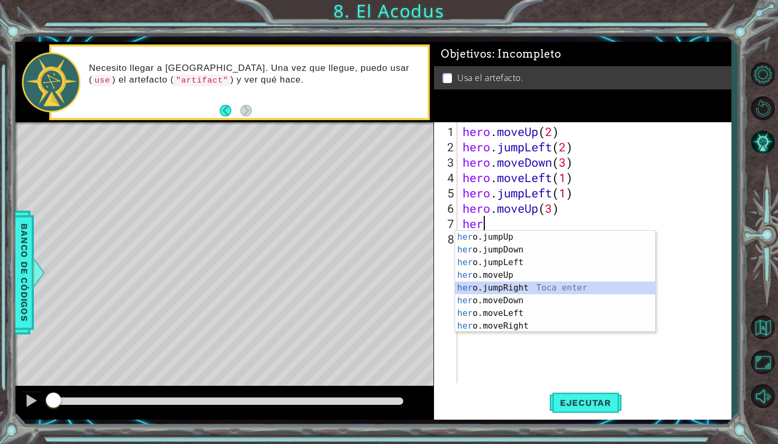
drag, startPoint x: 535, startPoint y: 288, endPoint x: 667, endPoint y: 206, distance: 155.7
click at [668, 207] on body "1 ההההההההההההההההההההההההההההההההההההההההההההההההההההההההההההההההההההההההההההה…" at bounding box center [389, 222] width 778 height 444
click at [537, 325] on div "her o.jumpUp Toca enter her o.jumpDown Toca enter her o.jumpLeft Toca enter her…" at bounding box center [555, 294] width 200 height 127
type textarea "hero.moveRight(1)"
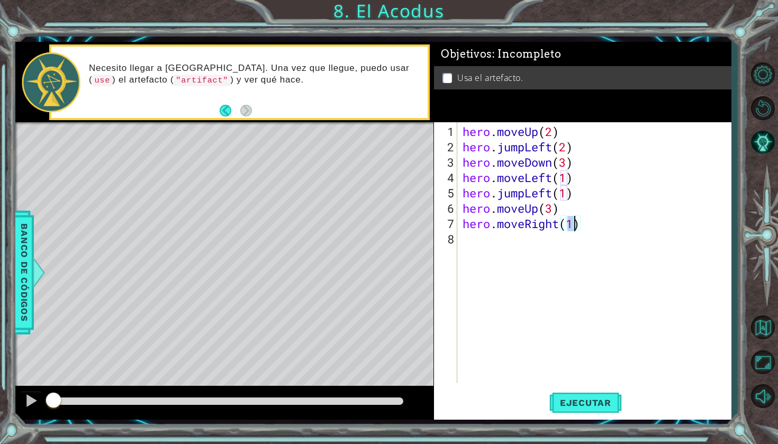
click at [535, 296] on div "hero . moveUp ( 2 ) hero . jumpLeft ( 2 ) hero . moveDown ( 3 ) hero . moveLeft…" at bounding box center [596, 270] width 273 height 292
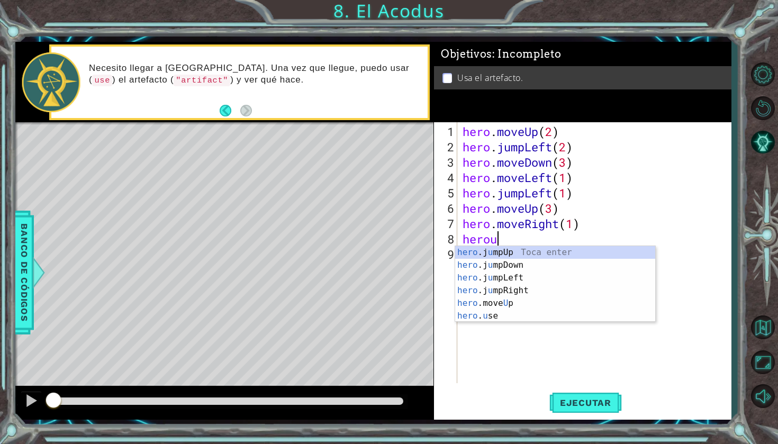
scroll to position [0, 1]
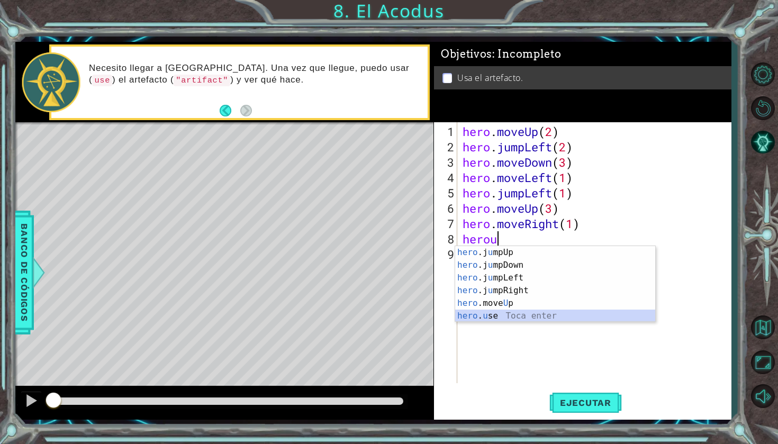
click at [526, 319] on div "hero .j u mpUp Toca enter hero .j u [GEOGRAPHIC_DATA] Toca enter hero .j u mpLe…" at bounding box center [555, 297] width 200 height 102
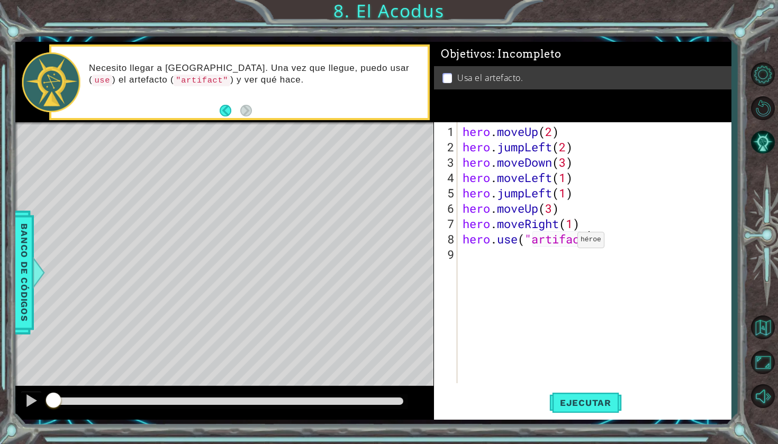
scroll to position [0, 5]
click at [573, 401] on span "Ejecutar" at bounding box center [585, 402] width 73 height 11
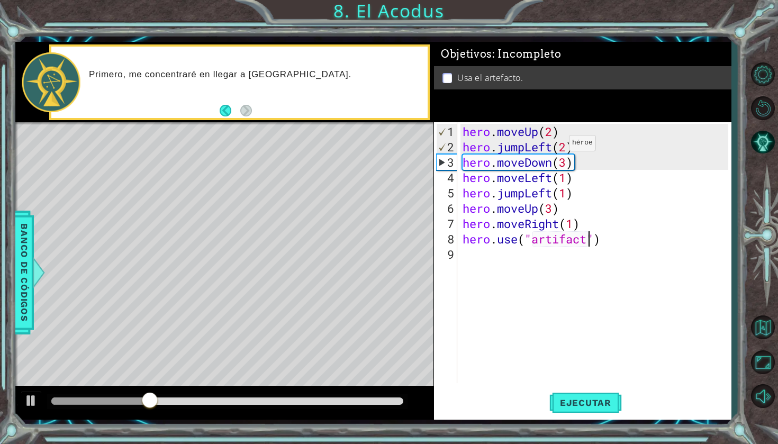
click at [551, 148] on div "hero . moveUp ( 2 ) hero . jumpLeft ( 2 ) hero . moveDown ( 3 ) hero . moveLeft…" at bounding box center [596, 270] width 273 height 292
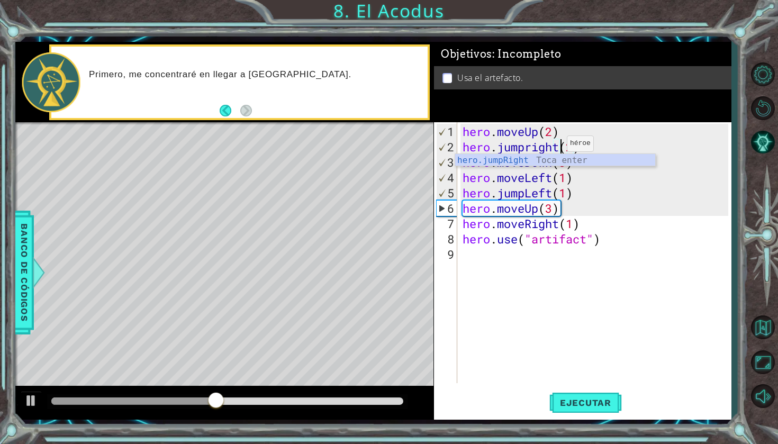
scroll to position [0, 4]
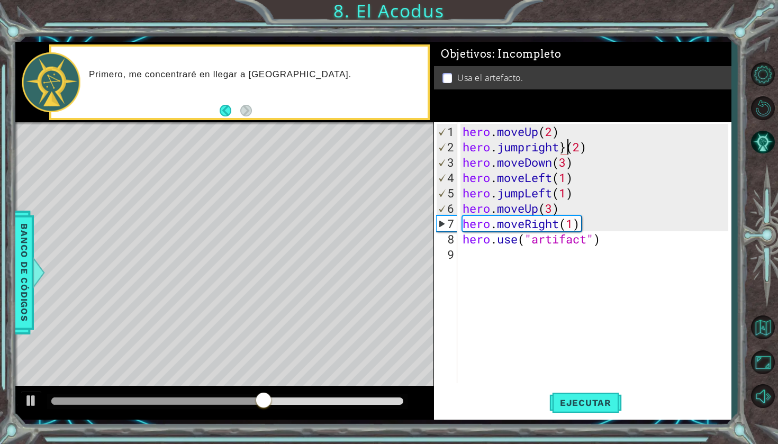
click at [600, 159] on div "hero . moveUp ( 2 ) hero . jumpright } ( 2 ) hero . moveDown ( 3 ) hero . moveL…" at bounding box center [596, 270] width 273 height 292
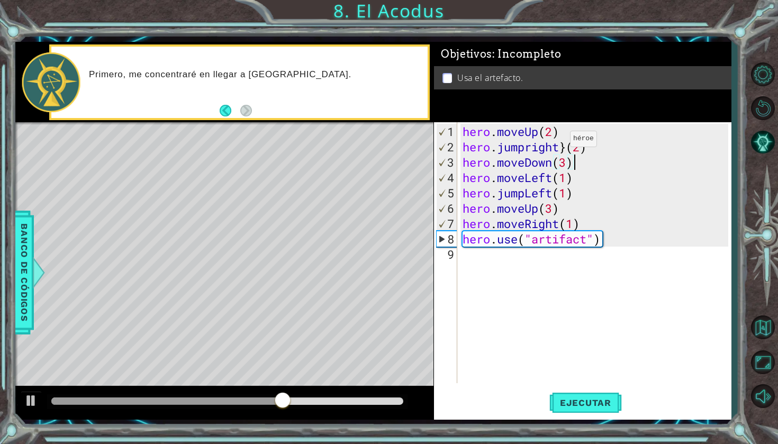
click at [555, 143] on div "hero . moveUp ( 2 ) hero . jumpright } ( 2 ) hero . moveDown ( 3 ) hero . moveL…" at bounding box center [596, 270] width 273 height 292
click at [571, 392] on button "Ejecutar" at bounding box center [585, 403] width 73 height 30
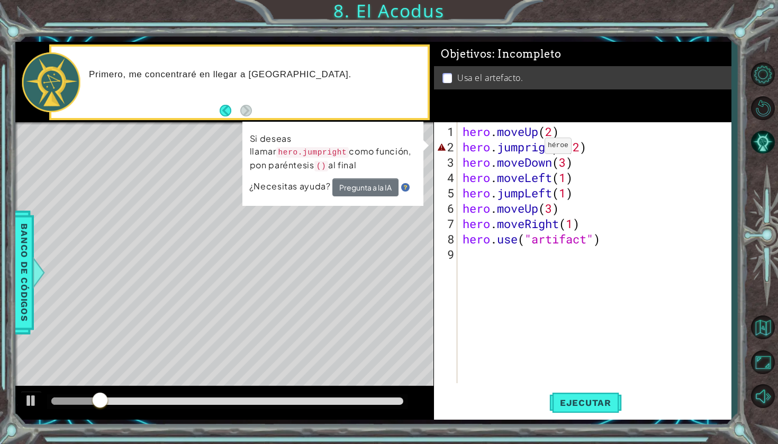
click at [529, 150] on div "hero . moveUp ( 2 ) hero . jumpright } ( 2 ) hero . moveDown ( 3 ) hero . moveL…" at bounding box center [596, 270] width 273 height 292
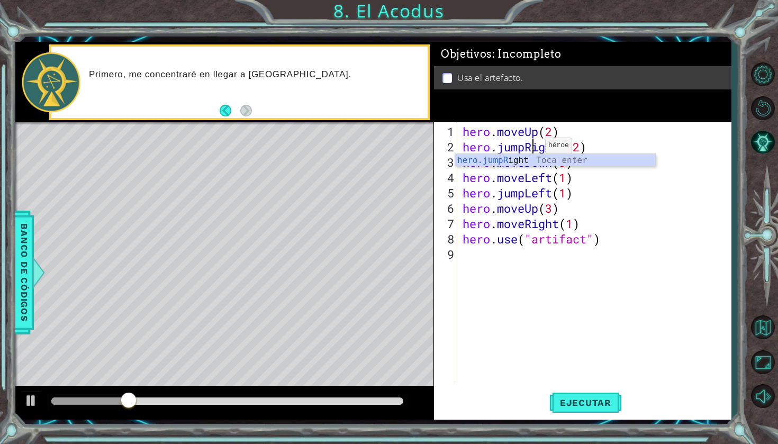
scroll to position [0, 3]
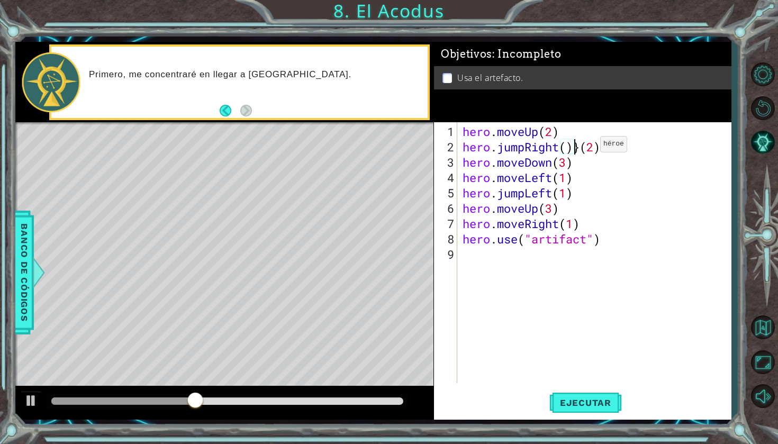
click at [584, 148] on div "hero . moveUp ( 2 ) hero . jumpRight ( )} ( 2 ) hero . moveDown ( 3 ) hero . mo…" at bounding box center [596, 270] width 273 height 292
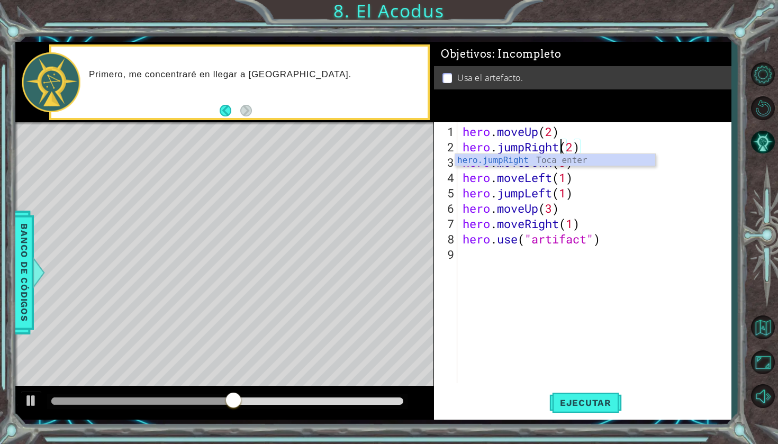
click at [622, 191] on div "hero . moveUp ( 2 ) hero . jumpRight ( 2 ) hero . moveDown ( 3 ) hero . moveLef…" at bounding box center [596, 270] width 273 height 292
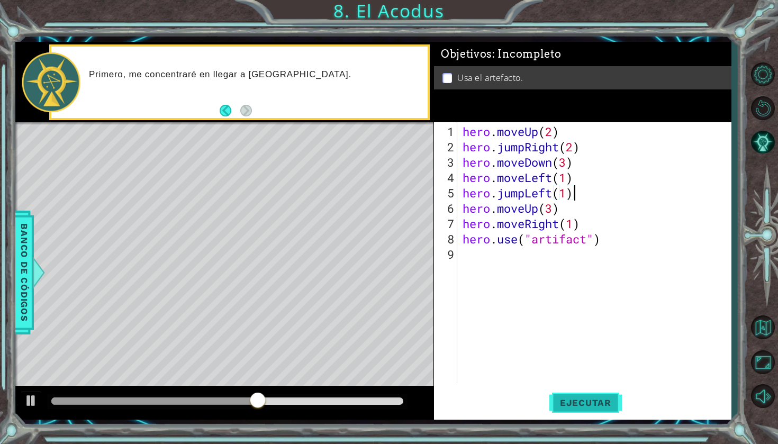
click at [566, 398] on span "Ejecutar" at bounding box center [585, 402] width 73 height 11
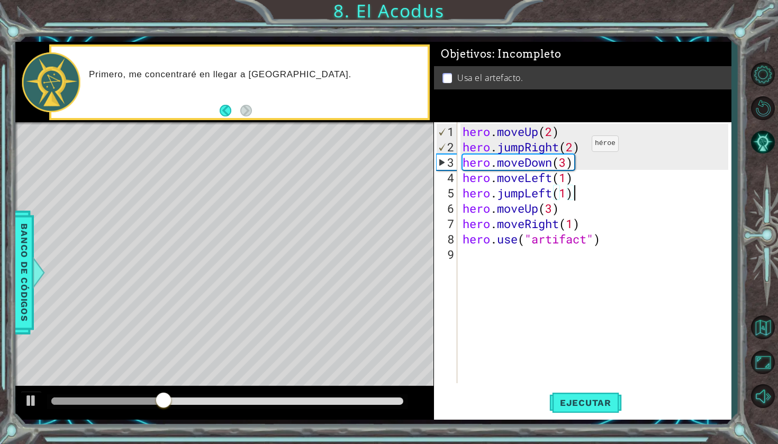
click at [576, 148] on div "hero . moveUp ( 2 ) hero . jumpRight ( 2 ) hero . moveDown ( 3 ) hero . moveLef…" at bounding box center [596, 270] width 273 height 292
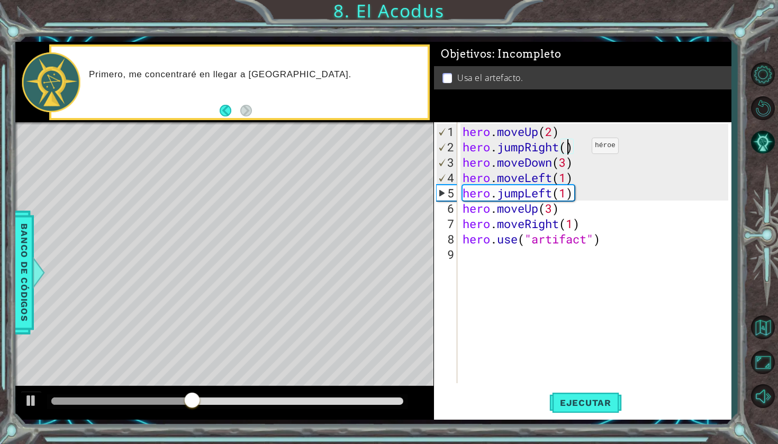
scroll to position [0, 5]
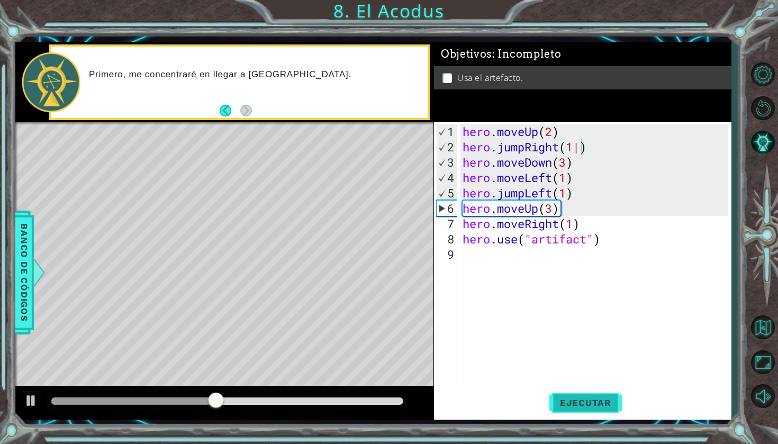
click at [580, 409] on button "Ejecutar" at bounding box center [585, 403] width 73 height 30
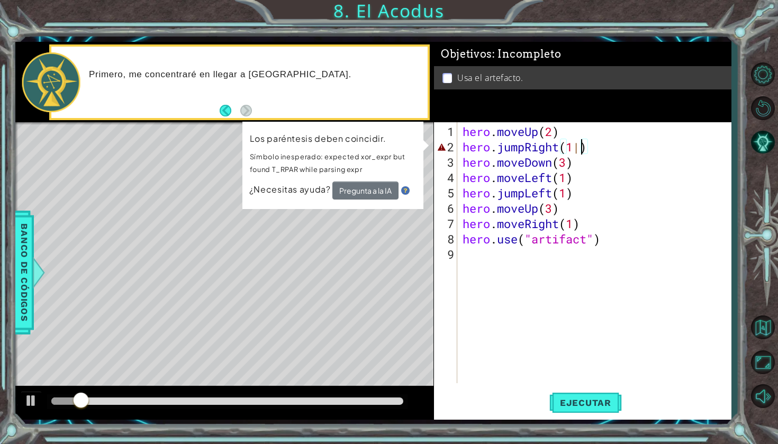
click at [580, 147] on div "hero . moveUp ( 2 ) hero . jumpRight ( 1 | ) hero . moveDown ( 3 ) hero . moveL…" at bounding box center [596, 270] width 273 height 292
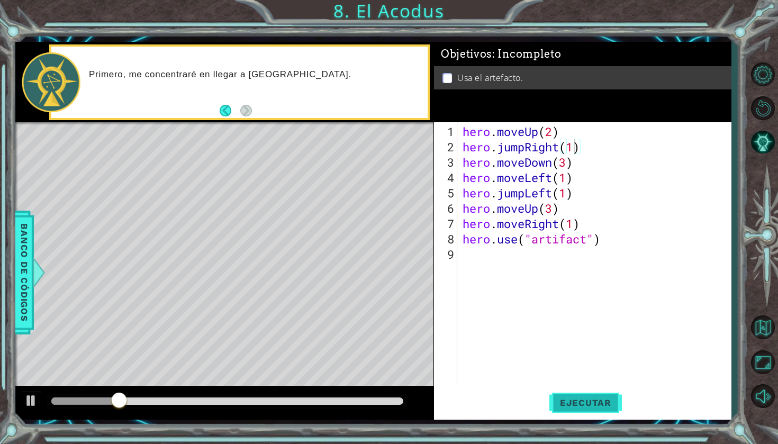
click at [568, 403] on span "Ejecutar" at bounding box center [585, 402] width 73 height 11
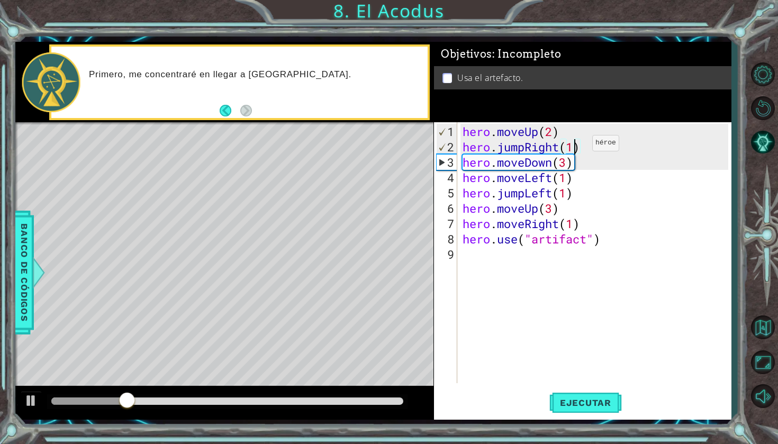
click at [575, 147] on div "hero . moveUp ( 2 ) hero . jumpRight ( 1 ) hero . moveDown ( 3 ) hero . moveLef…" at bounding box center [596, 270] width 273 height 292
click at [573, 146] on div "hero . moveUp ( 2 ) hero . jumpRight ( 1 ) hero . moveDown ( 3 ) hero . moveLef…" at bounding box center [596, 270] width 273 height 292
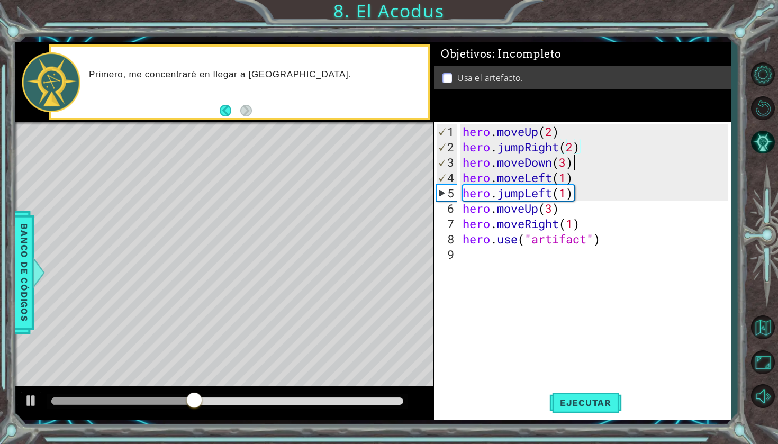
click at [578, 167] on div "hero . moveUp ( 2 ) hero . jumpRight ( 2 ) hero . moveDown ( 3 ) hero . moveLef…" at bounding box center [596, 270] width 273 height 292
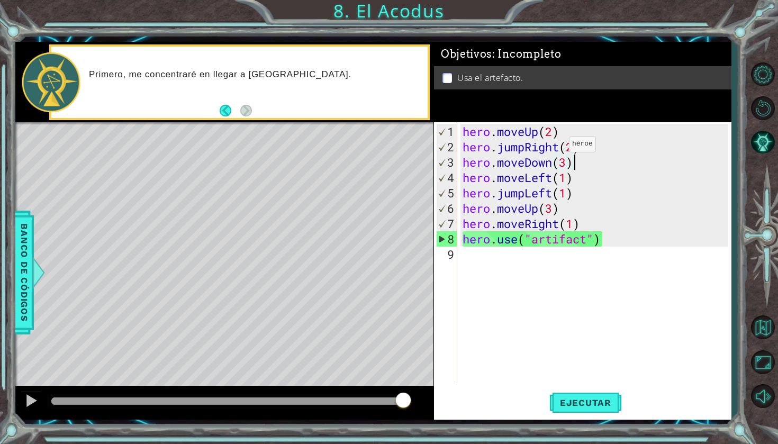
click at [553, 148] on div "hero . moveUp ( 2 ) hero . jumpRight ( 2 ) hero . moveDown ( 3 ) hero . moveLef…" at bounding box center [596, 270] width 273 height 292
click at [557, 148] on div "hero . moveUp ( 2 ) hero . jumpRight ( 2 ) hero . moveDown ( 3 ) hero . moveLef…" at bounding box center [596, 270] width 273 height 292
click at [559, 149] on div "hero . moveUp ( 2 ) hero . jumpRight ( 2 ) hero . moveDown ( 3 ) hero . moveLef…" at bounding box center [596, 270] width 273 height 292
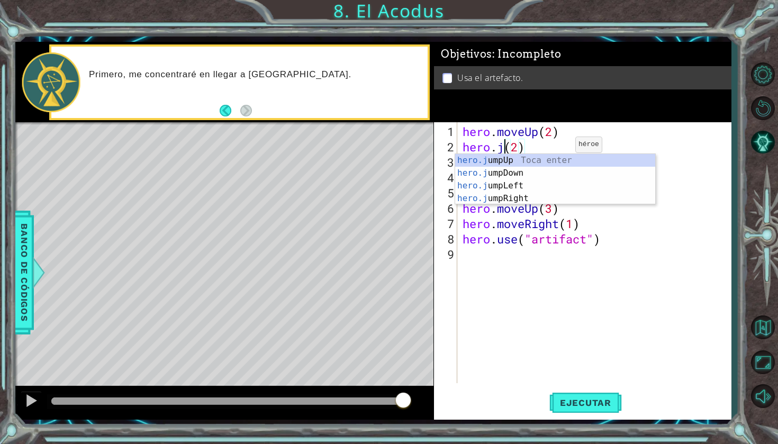
scroll to position [0, 2]
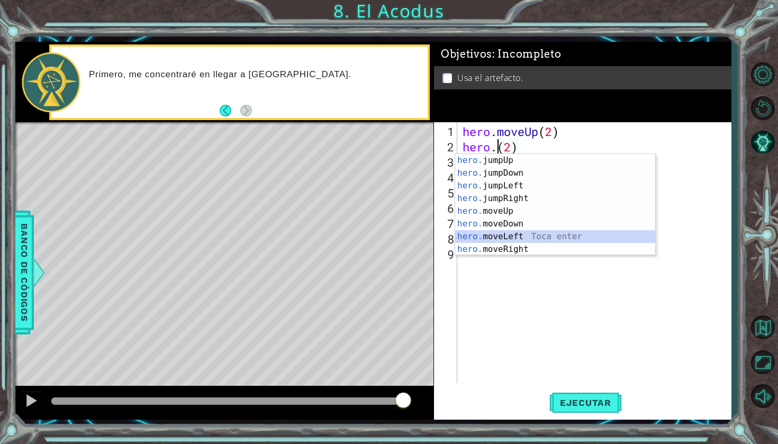
click at [517, 234] on div "hero. jumpUp Toca enter hero. jumpDown Toca enter hero. jumpLeft Toca enter her…" at bounding box center [555, 217] width 200 height 127
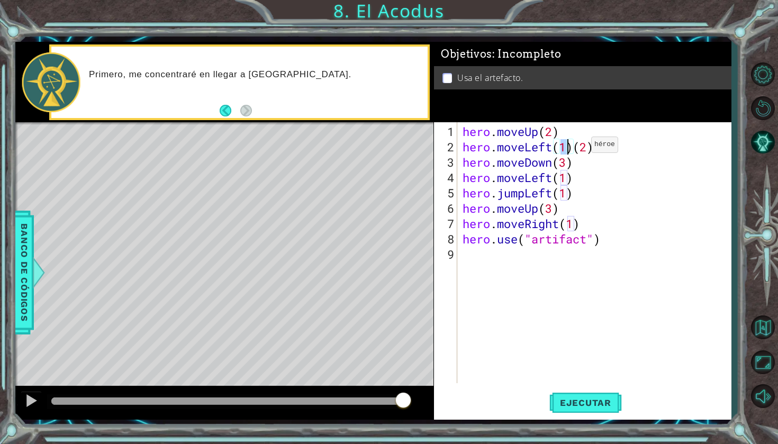
click at [575, 149] on div "hero . moveUp ( 2 ) hero . moveLeft ( 1 ) ( 2 ) hero . moveDown ( 3 ) hero . mo…" at bounding box center [596, 270] width 273 height 292
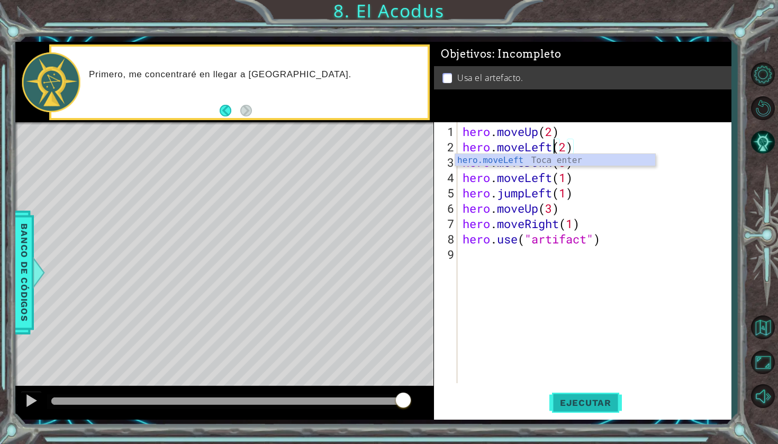
click at [565, 400] on span "Ejecutar" at bounding box center [585, 402] width 73 height 11
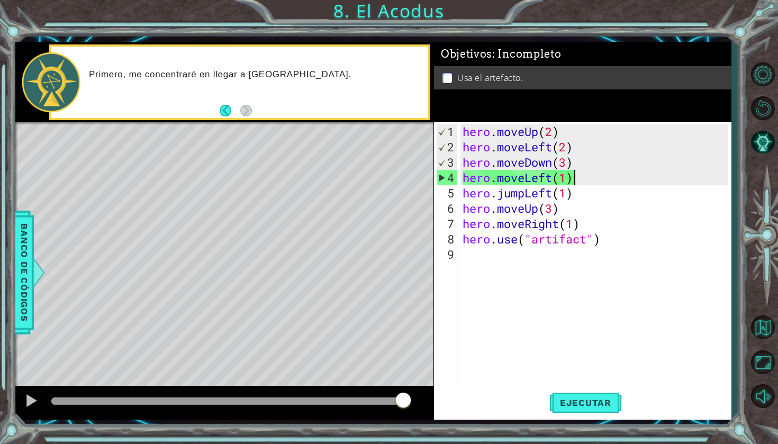
click at [608, 179] on div "hero . moveUp ( 2 ) hero . moveLeft ( 2 ) hero . moveDown ( 3 ) hero . moveLeft…" at bounding box center [596, 270] width 273 height 292
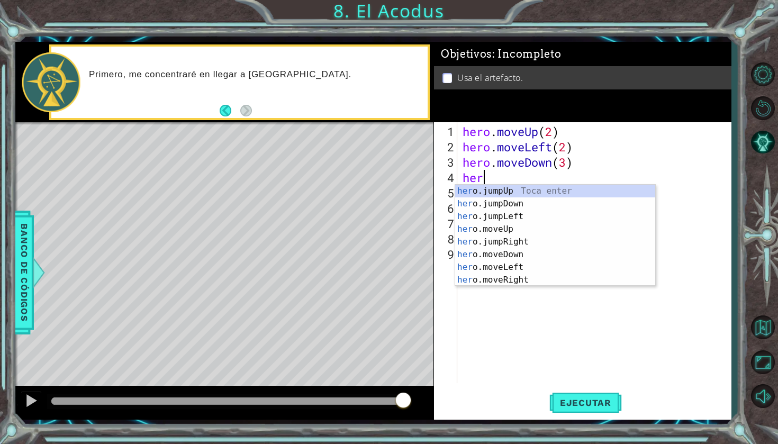
scroll to position [0, 0]
type textarea "h"
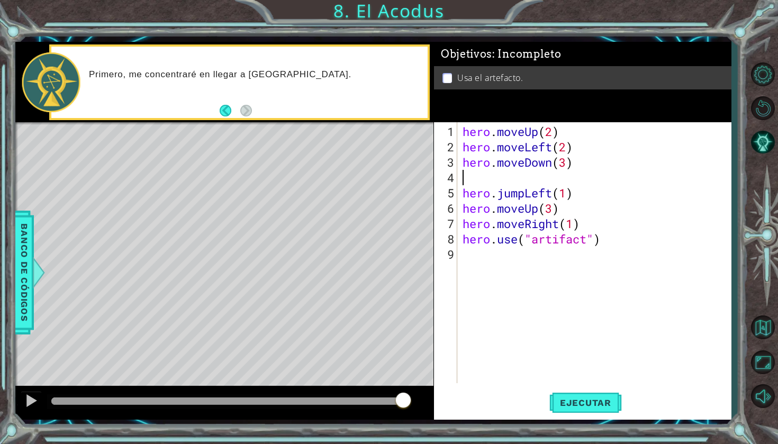
type textarea "hero.moveDown(3)"
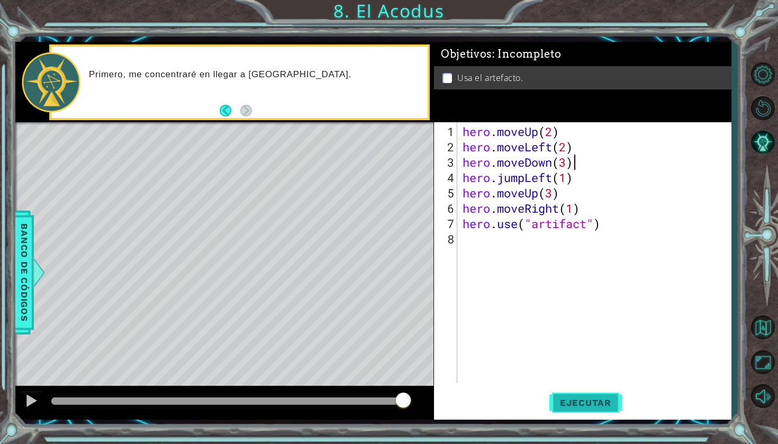
click at [565, 409] on button "Ejecutar" at bounding box center [585, 403] width 73 height 30
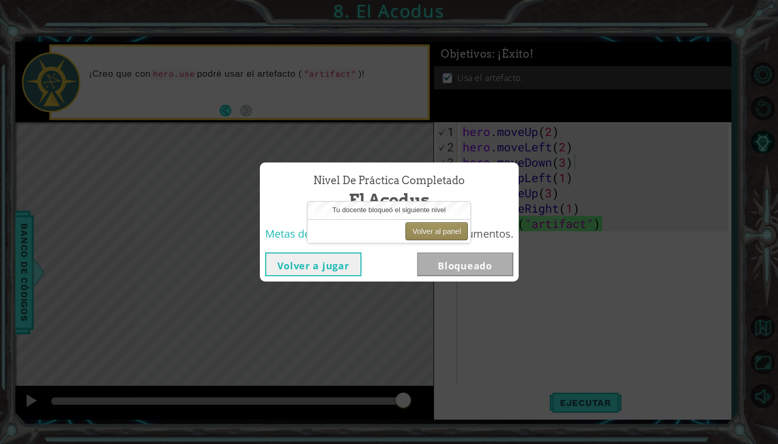
click at [447, 233] on button "Volver al panel" at bounding box center [436, 231] width 62 height 18
click at [562, 221] on div "Nivel de práctica Completado El Acodus Metas de aprendizaje: Usa métodos y argu…" at bounding box center [389, 222] width 778 height 444
click at [342, 262] on button "Volver a jugar" at bounding box center [313, 264] width 96 height 24
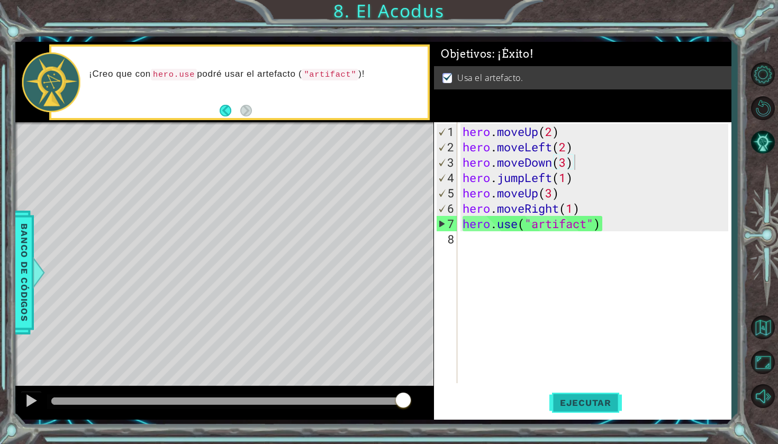
click at [571, 401] on span "Ejecutar" at bounding box center [585, 402] width 73 height 11
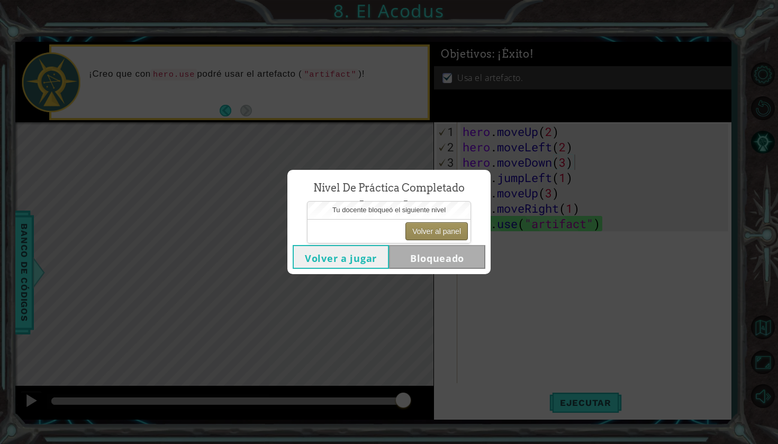
click at [451, 235] on button "Volver al panel" at bounding box center [436, 231] width 62 height 18
click at [427, 229] on button "Volver al panel" at bounding box center [436, 231] width 62 height 18
click at [568, 59] on div "Nivel de práctica Completado El Acodus Volver a jugar Bloqueado" at bounding box center [389, 222] width 778 height 444
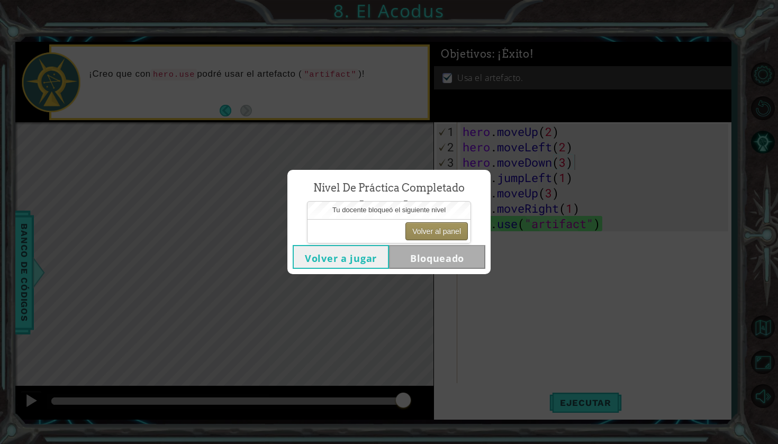
click at [442, 231] on button "Volver al panel" at bounding box center [436, 231] width 62 height 18
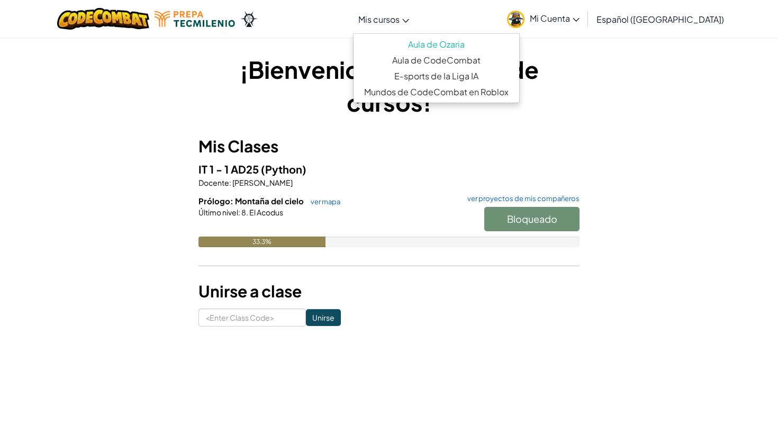
click at [288, 267] on hr at bounding box center [388, 271] width 381 height 11
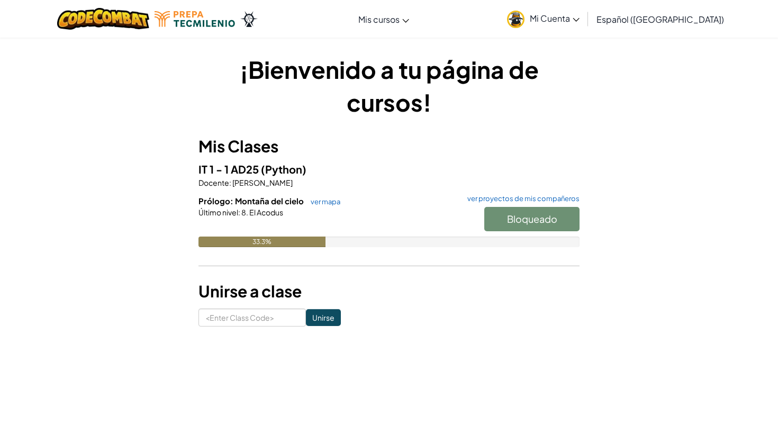
click at [466, 231] on div at bounding box center [388, 227] width 381 height 19
click at [319, 233] on div at bounding box center [388, 227] width 381 height 19
drag, startPoint x: 319, startPoint y: 239, endPoint x: 321, endPoint y: 223, distance: 16.0
click at [321, 223] on div "Prólogo: Montaña del cielo ver mapa ver proyectos de mis compañeros Bloqueado Ú…" at bounding box center [388, 229] width 381 height 68
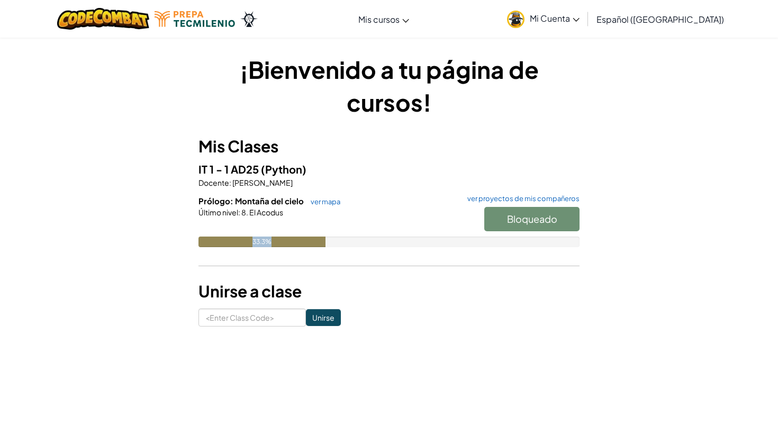
click at [321, 223] on div at bounding box center [388, 227] width 381 height 19
click at [321, 222] on div at bounding box center [388, 227] width 381 height 19
click at [330, 203] on link "ver mapa" at bounding box center [322, 201] width 35 height 8
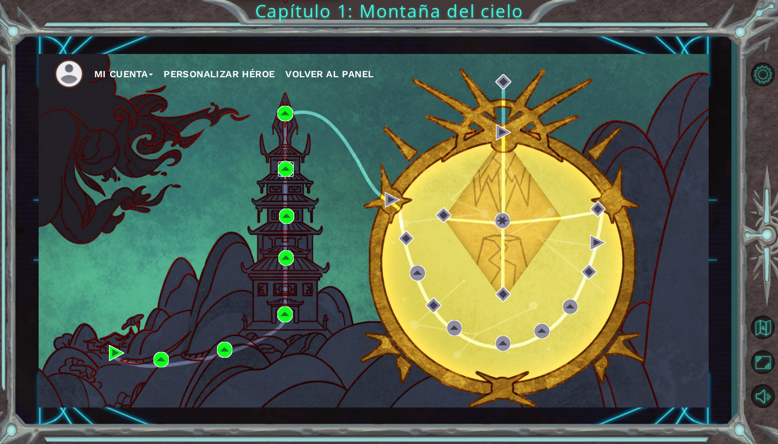
click at [284, 174] on img at bounding box center [285, 168] width 15 height 15
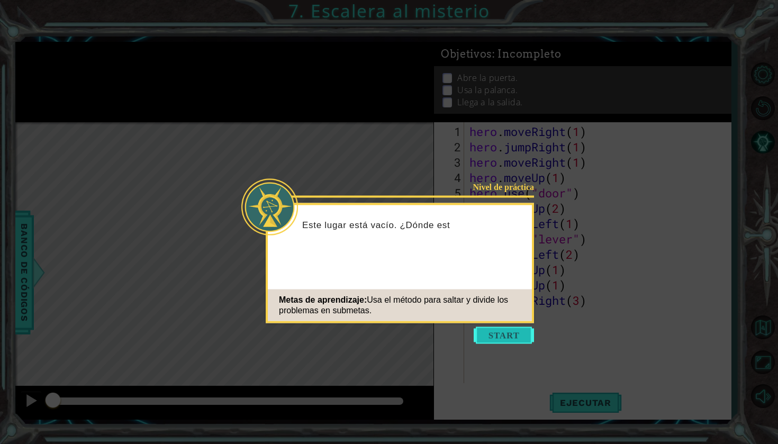
click at [493, 337] on button "Start" at bounding box center [504, 335] width 60 height 17
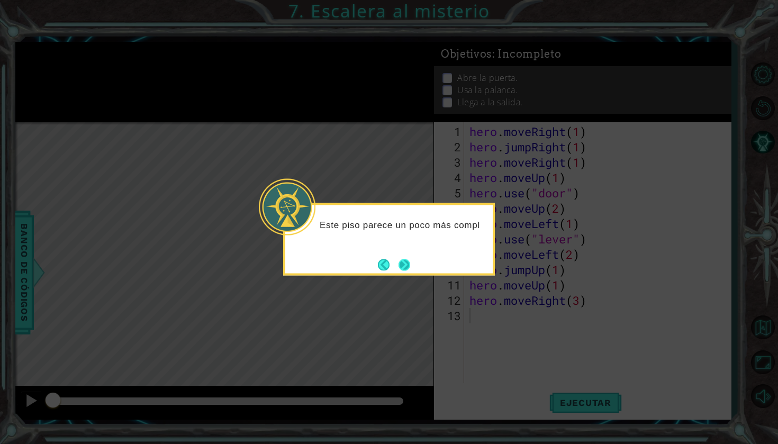
click at [406, 270] on button "Next" at bounding box center [405, 265] width 12 height 12
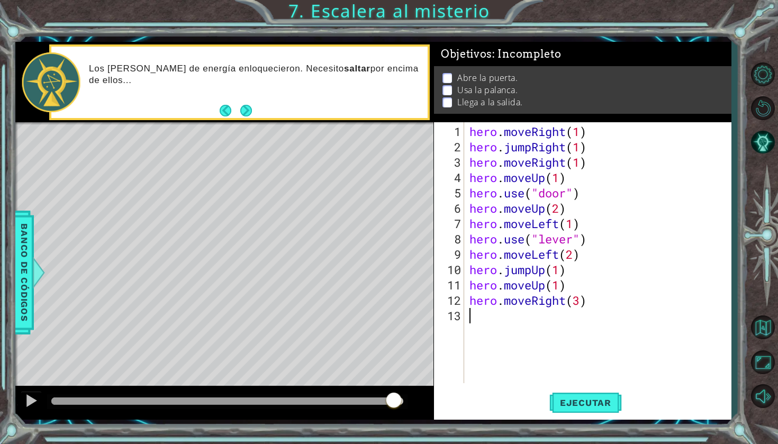
click at [394, 402] on div at bounding box center [226, 400] width 351 height 7
click at [562, 409] on button "Ejecutar" at bounding box center [585, 403] width 73 height 30
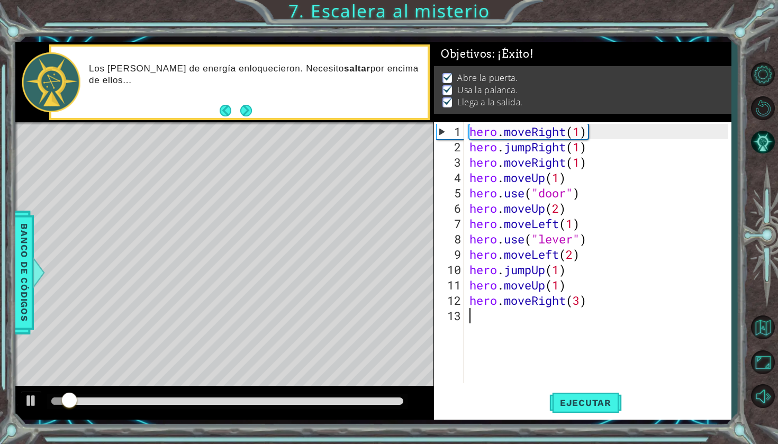
click at [378, 399] on div at bounding box center [226, 400] width 351 height 7
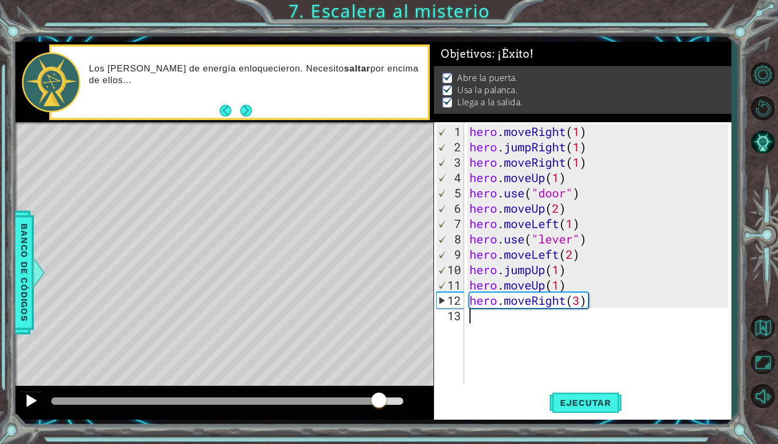
click at [32, 401] on div at bounding box center [31, 401] width 14 height 14
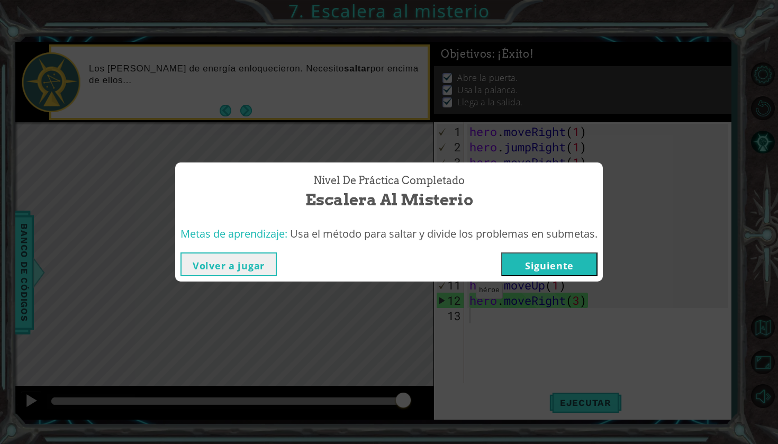
click at [513, 264] on button "Siguiente" at bounding box center [549, 264] width 96 height 24
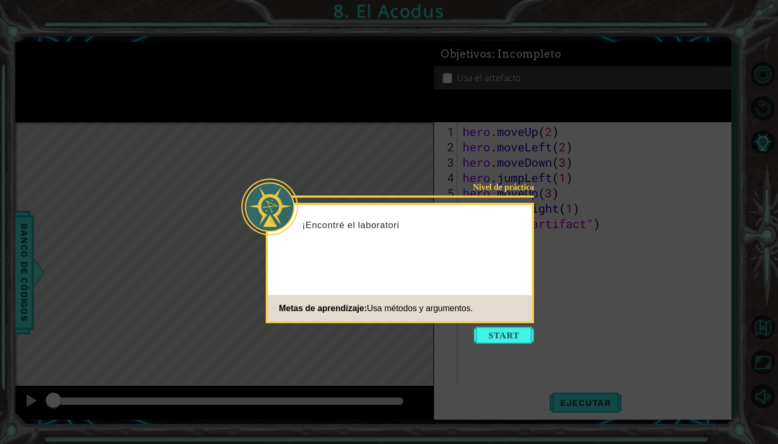
click at [500, 325] on icon at bounding box center [389, 222] width 778 height 444
click at [500, 336] on button "Start" at bounding box center [504, 335] width 60 height 17
